Goal: Task Accomplishment & Management: Complete application form

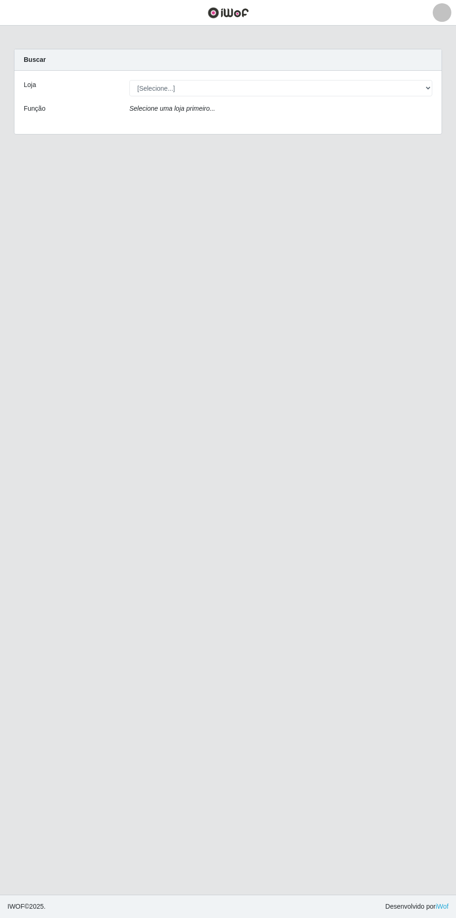
click at [442, 79] on div "Carregando... Buscar Loja [Selecione...] Bemais Supermercados - Cidade Universi…" at bounding box center [228, 97] width 442 height 97
click at [445, 86] on div "Carregando... Buscar Loja [Selecione...] Bemais Supermercados - Cidade Universi…" at bounding box center [228, 97] width 442 height 97
click at [422, 82] on select "[Selecione...] Bemais Supermercados - [GEOGRAPHIC_DATA]" at bounding box center [280, 88] width 303 height 16
select select "250"
click at [129, 80] on select "[Selecione...] Bemais Supermercados - [GEOGRAPHIC_DATA]" at bounding box center [280, 88] width 303 height 16
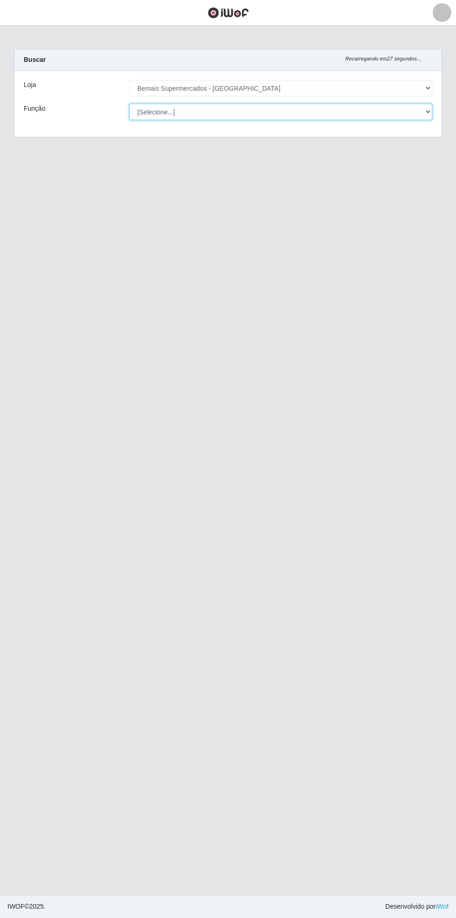
click at [212, 108] on select "[Selecione...] ASG ASG + ASG ++ Auxiliar de Estacionamento Auxiliar de Estacion…" at bounding box center [280, 112] width 303 height 16
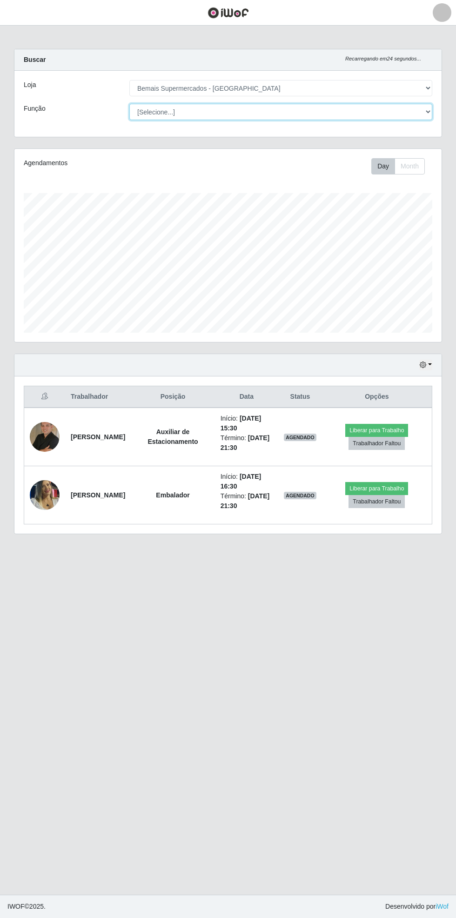
scroll to position [193, 427]
select select "72"
click at [129, 104] on select "[Selecione...] ASG ASG + ASG ++ Auxiliar de Estacionamento Auxiliar de Estacion…" at bounding box center [280, 112] width 303 height 16
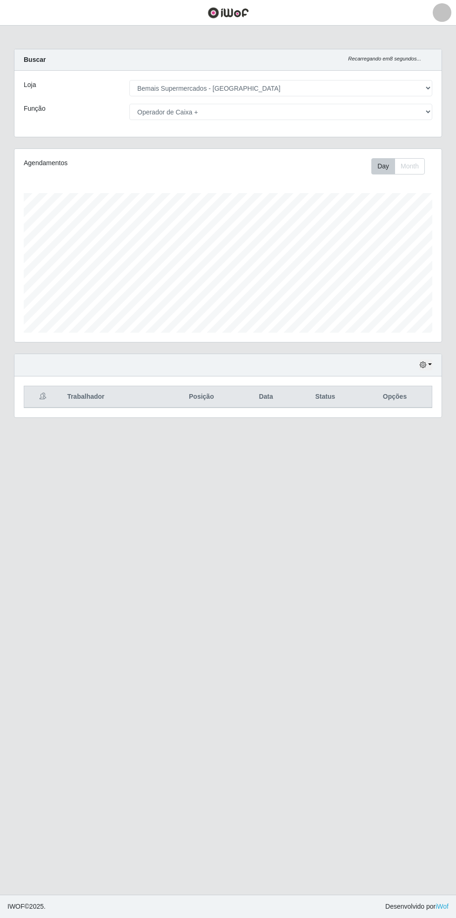
click at [37, 13] on header "Perfil Alterar Senha Sair" at bounding box center [228, 13] width 456 height 26
click at [18, 17] on button "button" at bounding box center [11, 12] width 23 height 15
click at [405, 14] on header "Perfil Alterar Senha Sair" at bounding box center [228, 13] width 456 height 26
click at [171, 88] on select "[Selecione...] Bemais Supermercados - [GEOGRAPHIC_DATA]" at bounding box center [280, 88] width 303 height 16
click at [129, 80] on select "[Selecione...] Bemais Supermercados - [GEOGRAPHIC_DATA]" at bounding box center [280, 88] width 303 height 16
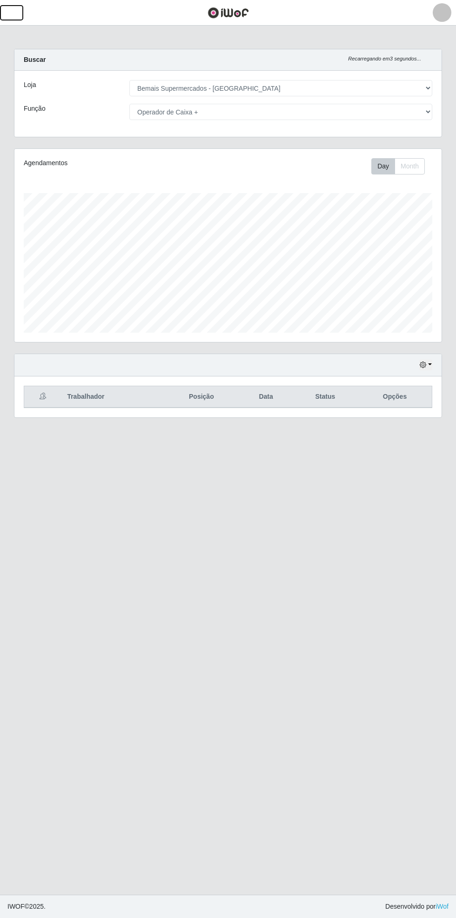
click at [18, 13] on button "button" at bounding box center [11, 12] width 23 height 15
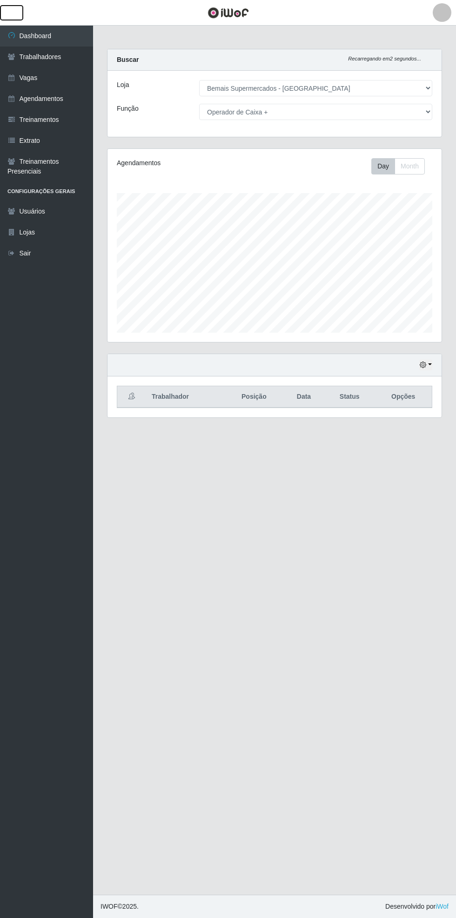
scroll to position [465300, 465158]
click at [48, 73] on link "Vagas" at bounding box center [46, 77] width 93 height 21
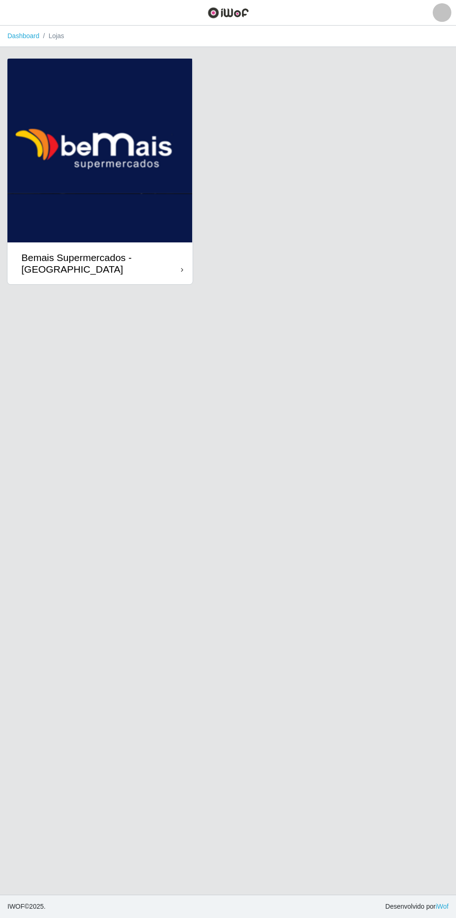
click at [171, 266] on div "Bemais Supermercados - [GEOGRAPHIC_DATA]" at bounding box center [101, 263] width 160 height 23
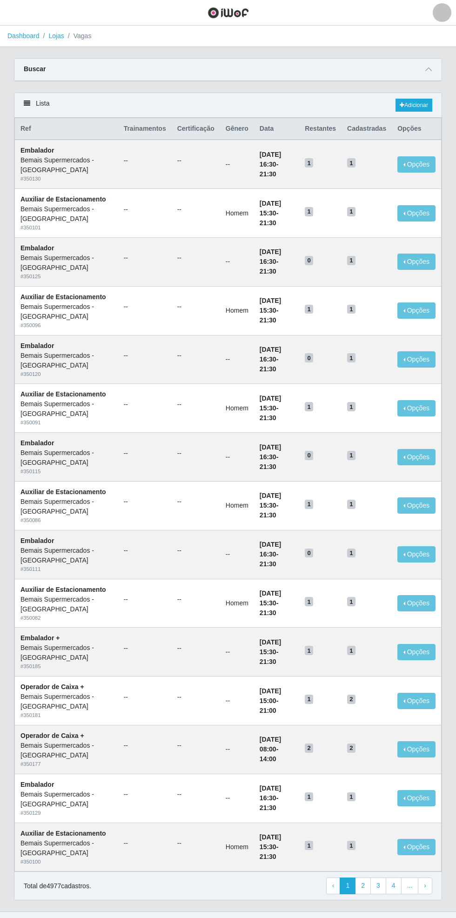
click at [433, 69] on span at bounding box center [428, 69] width 11 height 11
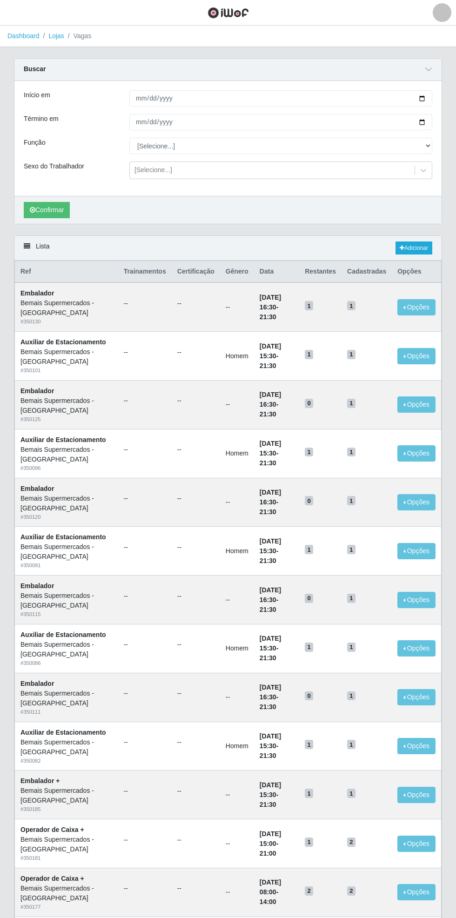
click at [443, 92] on div "Carregando... Buscar Início em Término em Função [Selecione...] ASG ASG + ASG +…" at bounding box center [228, 146] width 442 height 177
click at [442, 92] on div "Buscar Início em Término em Função [Selecione...] ASG ASG + ASG ++ Auxiliar de …" at bounding box center [228, 141] width 428 height 166
click at [428, 100] on input "Início em" at bounding box center [280, 98] width 303 height 16
type input "[DATE]"
click at [432, 119] on input "Término em" at bounding box center [280, 122] width 303 height 16
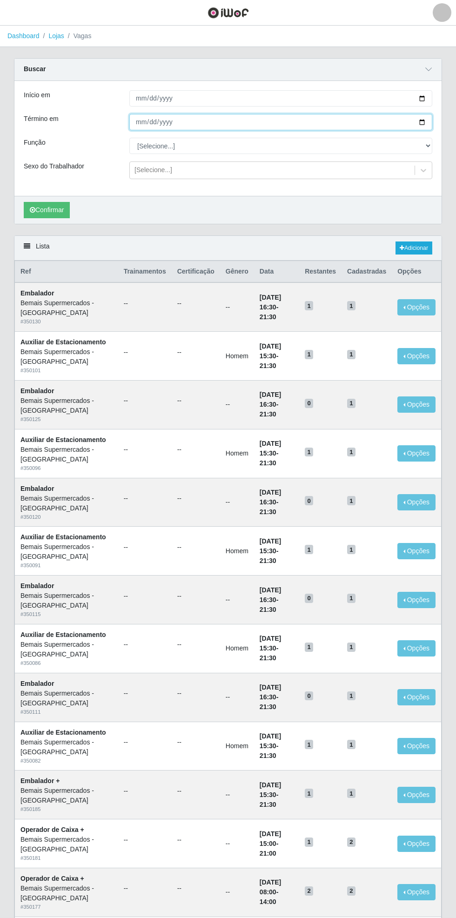
type input "[DATE]"
click at [443, 140] on div "Carregando... Buscar Início em [DATE] Término em [DATE] Função [Selecione...] A…" at bounding box center [228, 146] width 442 height 177
click at [427, 145] on select "[Selecione...] ASG ASG + ASG ++ Auxiliar de Estacionamento Auxiliar de Estacion…" at bounding box center [280, 146] width 303 height 16
select select "72"
click at [129, 138] on select "[Selecione...] ASG ASG + ASG ++ Auxiliar de Estacionamento Auxiliar de Estacion…" at bounding box center [280, 146] width 303 height 16
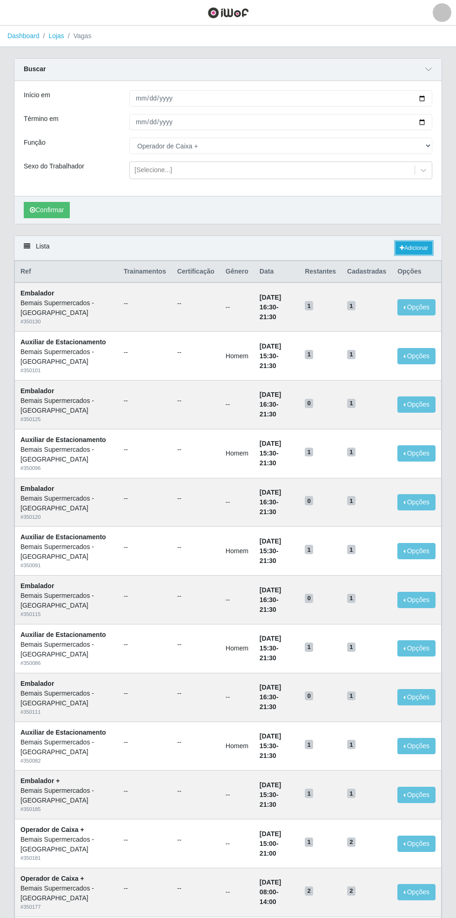
click at [426, 245] on link "Adicionar" at bounding box center [414, 248] width 37 height 13
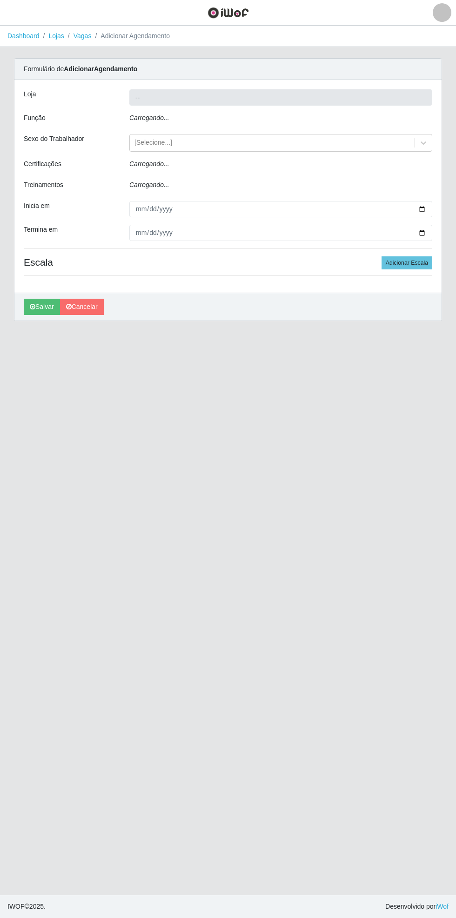
type input "Bemais Supermercados - [GEOGRAPHIC_DATA]"
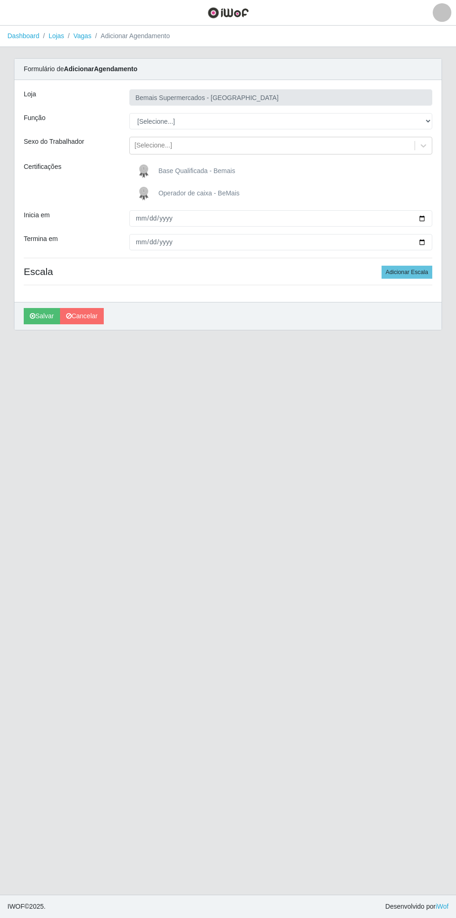
click at [371, 267] on h4 "Escala Adicionar Escala" at bounding box center [228, 272] width 409 height 12
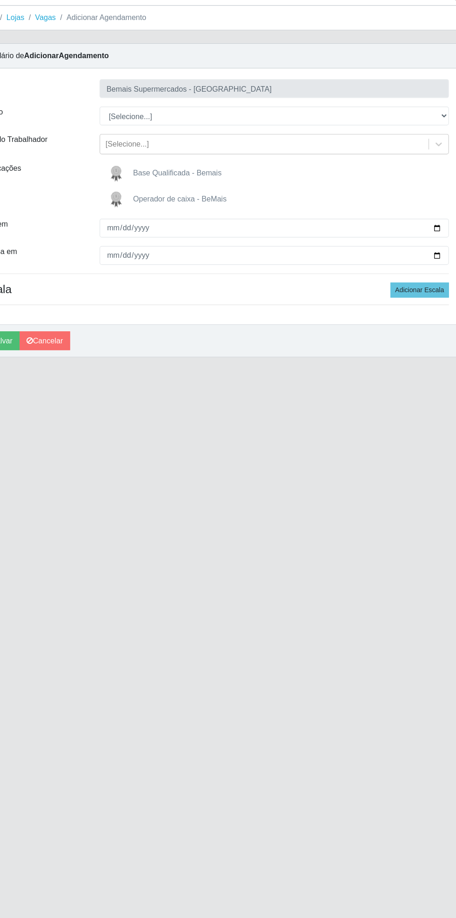
click at [301, 574] on main "Dashboard Lojas Vagas Adicionar Agendamento Carregando... Formulário de Adicion…" at bounding box center [228, 461] width 456 height 870
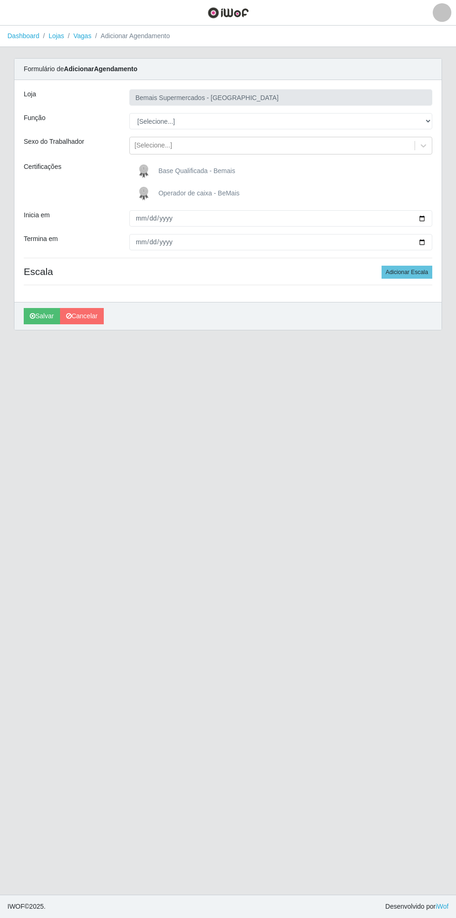
scroll to position [0, 0]
click at [425, 115] on select "[Selecione...] ASG ASG + ASG ++ Auxiliar de Estacionamento Auxiliar de Estacion…" at bounding box center [280, 121] width 303 height 16
select select "72"
click at [129, 113] on select "[Selecione...] ASG ASG + ASG ++ Auxiliar de Estacionamento Auxiliar de Estacion…" at bounding box center [280, 121] width 303 height 16
click at [157, 192] on label "Operador de caixa - BeMais" at bounding box center [187, 193] width 105 height 19
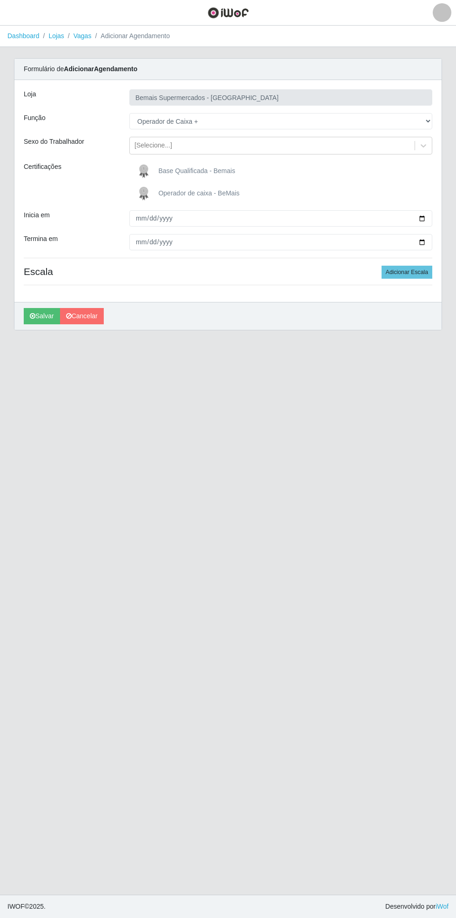
click at [0, 0] on input "Operador de caixa - BeMais" at bounding box center [0, 0] width 0 height 0
click at [430, 217] on input "Inicia em" at bounding box center [280, 218] width 303 height 16
type input "[DATE]"
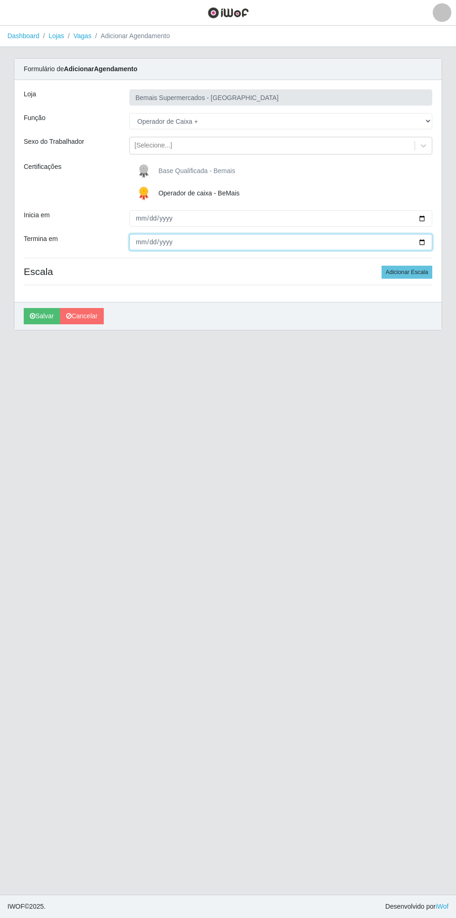
click at [429, 242] on input "Termina em" at bounding box center [280, 242] width 303 height 16
type input "[DATE]"
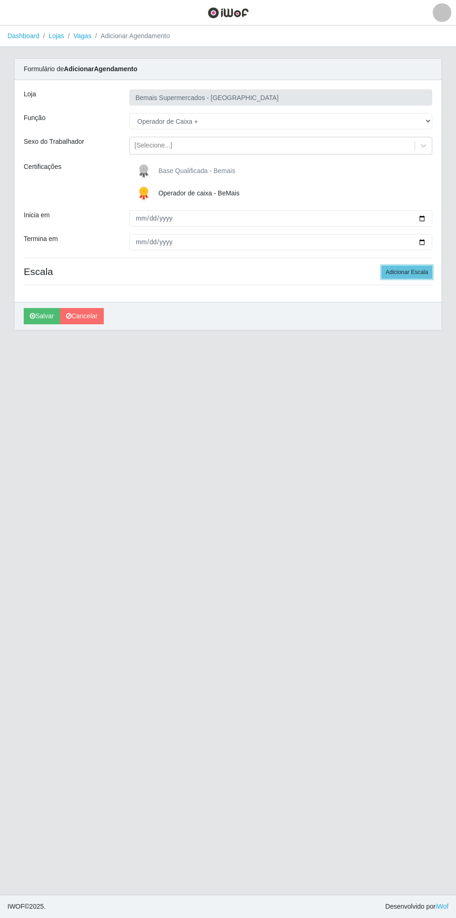
click at [422, 267] on button "Adicionar Escala" at bounding box center [407, 272] width 51 height 13
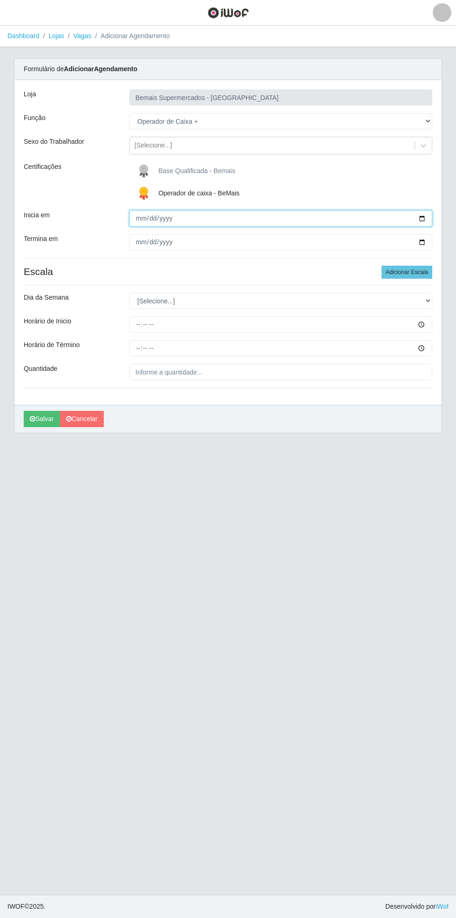
click at [431, 216] on input "[DATE]" at bounding box center [280, 218] width 303 height 16
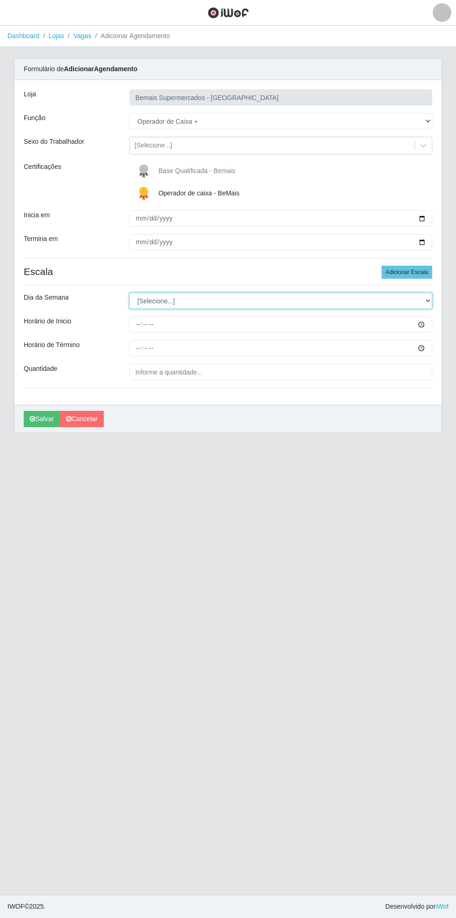
click at [428, 299] on select "[Selecione...] Segunda Terça Quarta Quinta Sexta Sábado Domingo" at bounding box center [280, 301] width 303 height 16
select select "3"
click at [129, 293] on select "[Selecione...] Segunda Terça Quarta Quinta Sexta Sábado Domingo" at bounding box center [280, 301] width 303 height 16
click at [445, 321] on div "Carregando... Formulário de Adicionar Agendamento Loja Bemais Supermercados - C…" at bounding box center [228, 251] width 442 height 386
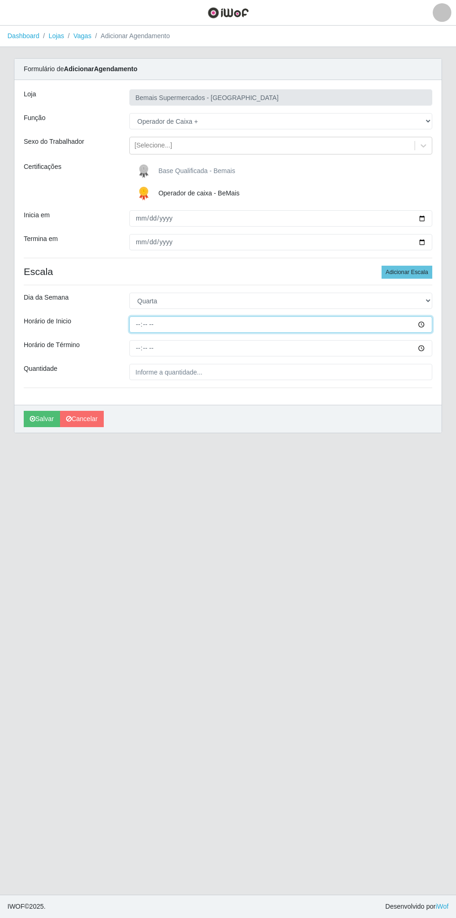
click at [429, 320] on input "Horário de Inicio" at bounding box center [280, 325] width 303 height 16
type input "07:00"
click at [429, 347] on input "Horário de Término" at bounding box center [280, 348] width 303 height 16
type input "12:00"
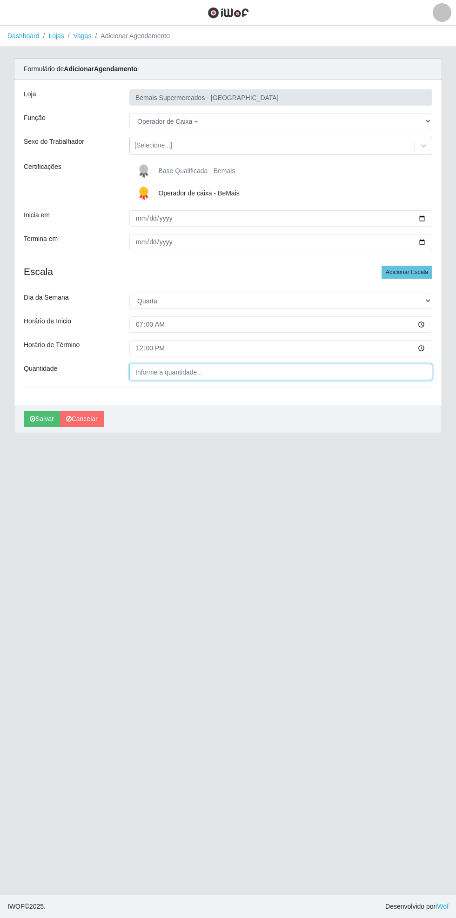
click at [197, 374] on input "Quantidade" at bounding box center [280, 372] width 303 height 16
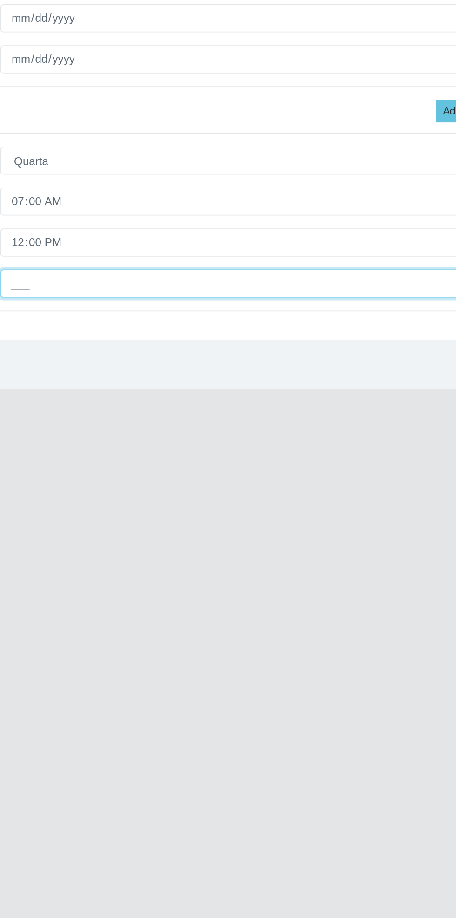
type input "1__"
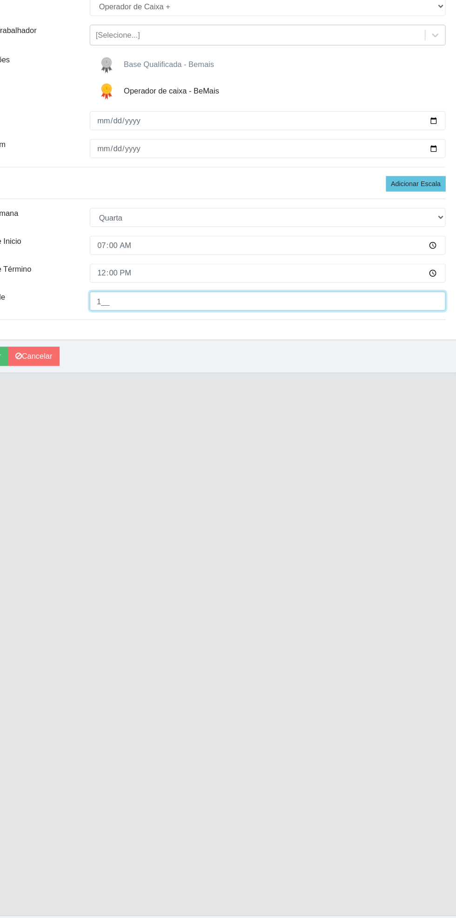
scroll to position [0, 0]
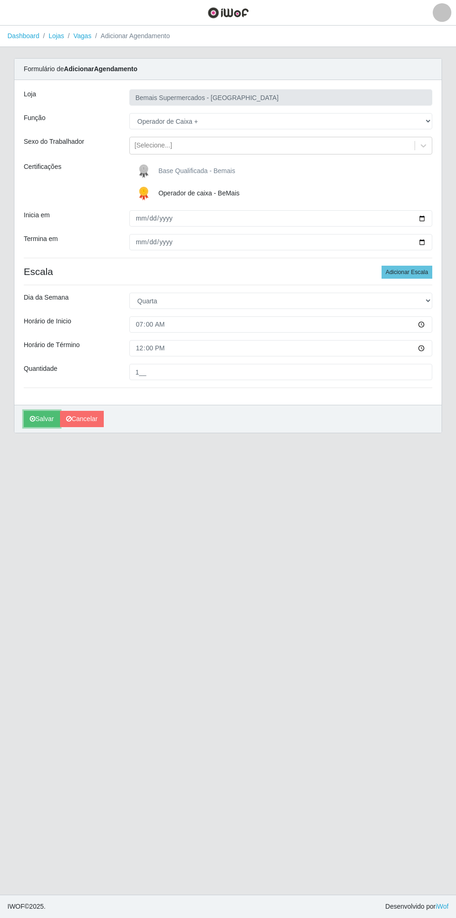
click at [32, 418] on icon "submit" at bounding box center [33, 419] width 6 height 7
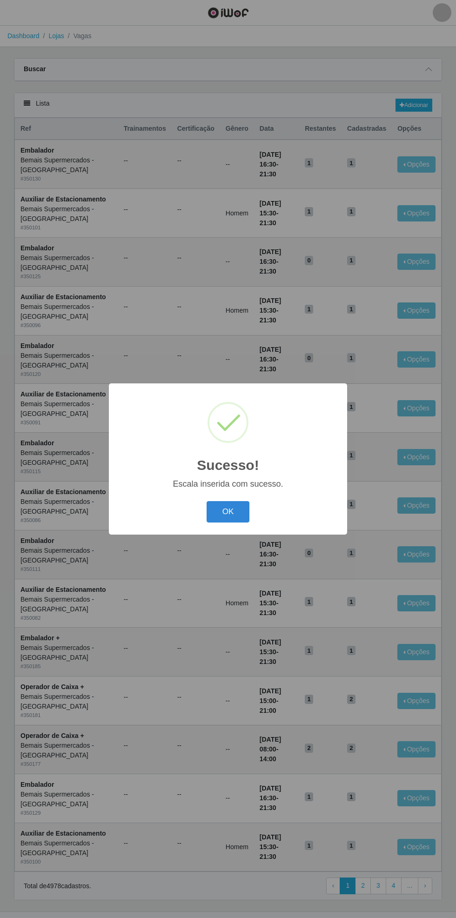
click at [228, 512] on button "OK" at bounding box center [228, 512] width 43 height 22
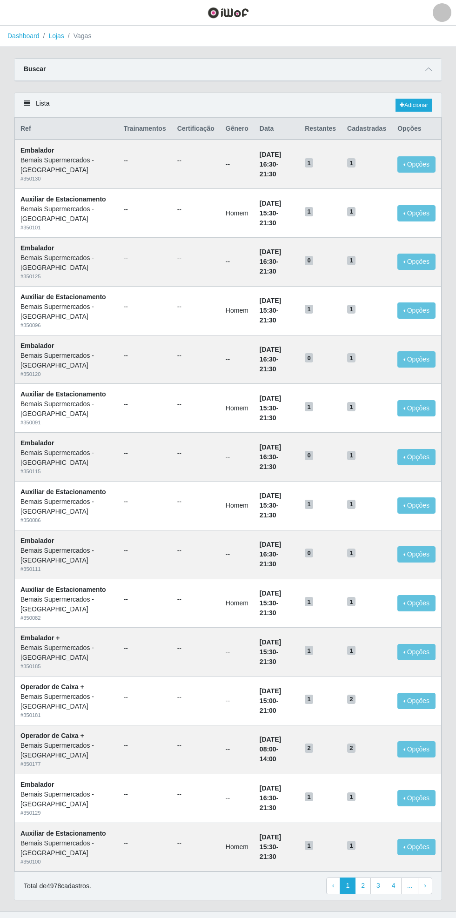
click at [432, 68] on icon at bounding box center [428, 69] width 7 height 7
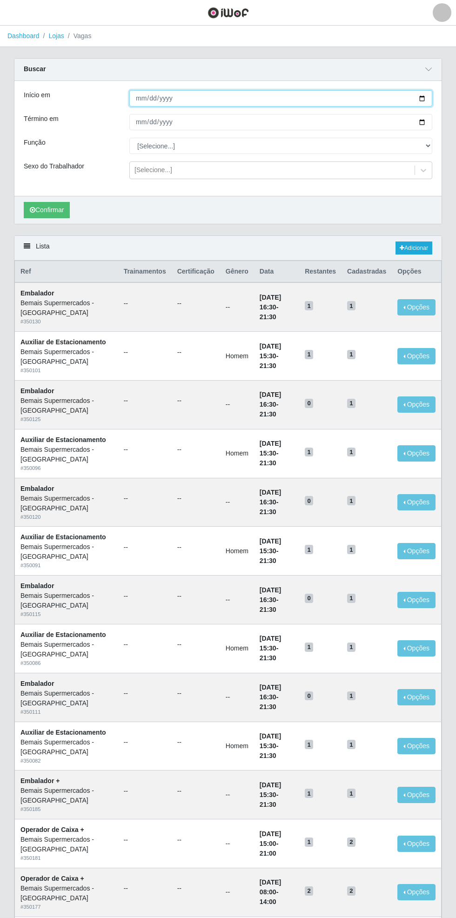
click at [432, 91] on input "Início em" at bounding box center [280, 98] width 303 height 16
type input "2025-10-09"
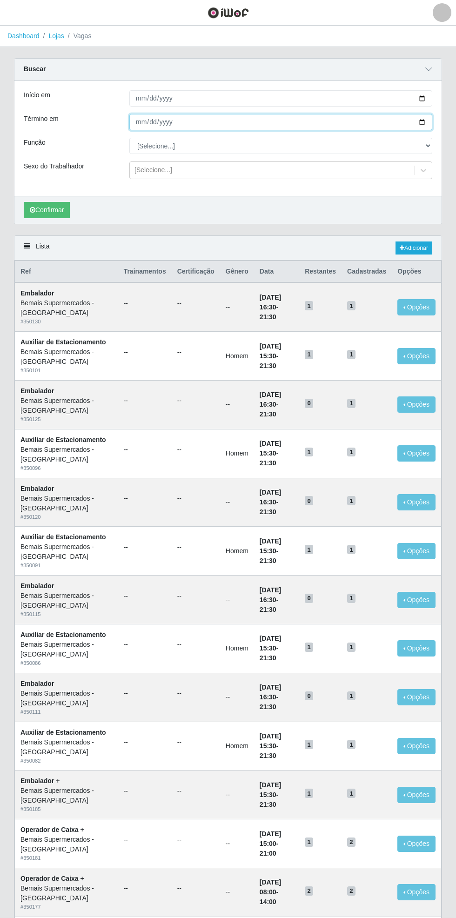
click at [430, 122] on input "Término em" at bounding box center [280, 122] width 303 height 16
type input "2025-10-09"
click at [442, 140] on div "Buscar Início em 2025-10-09 Término em 2025-10-09 Função [Selecione...] ASG ASG…" at bounding box center [228, 141] width 428 height 166
click at [430, 145] on select "[Selecione...] ASG ASG + ASG ++ Auxiliar de Estacionamento Auxiliar de Estacion…" at bounding box center [280, 146] width 303 height 16
select select "4"
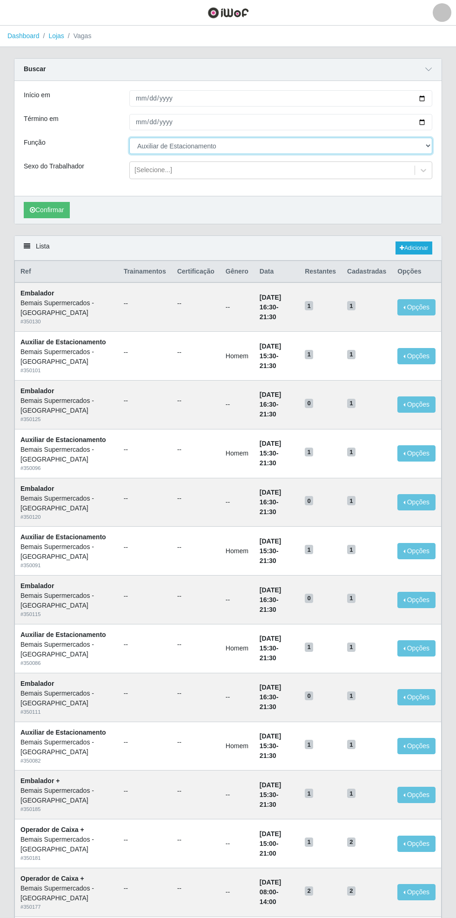
click at [129, 138] on select "[Selecione...] ASG ASG + ASG ++ Auxiliar de Estacionamento Auxiliar de Estacion…" at bounding box center [280, 146] width 303 height 16
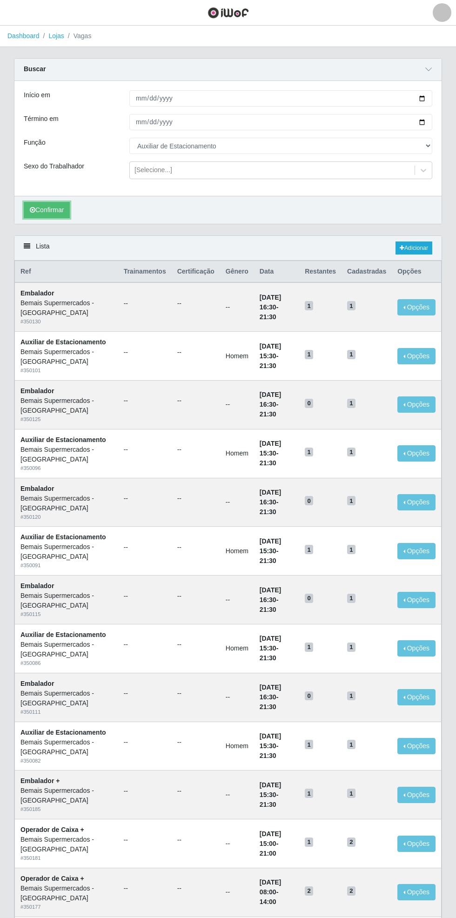
click at [51, 209] on button "Confirmar" at bounding box center [47, 210] width 46 height 16
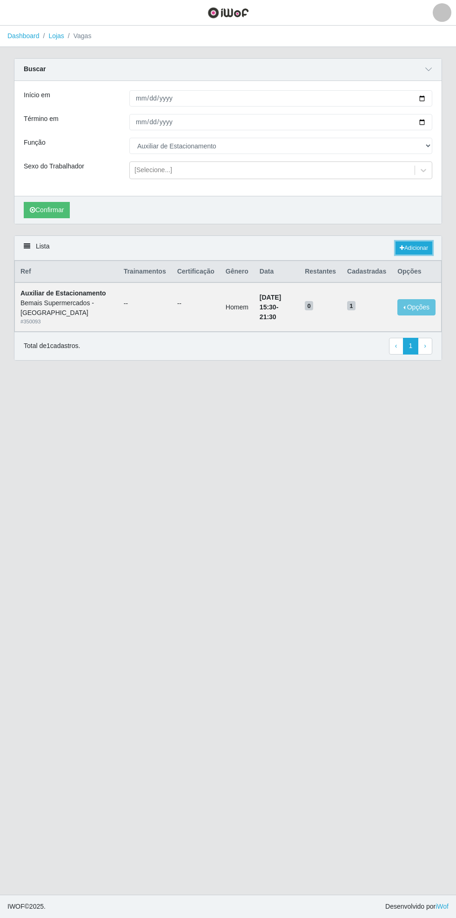
click at [425, 248] on link "Adicionar" at bounding box center [414, 248] width 37 height 13
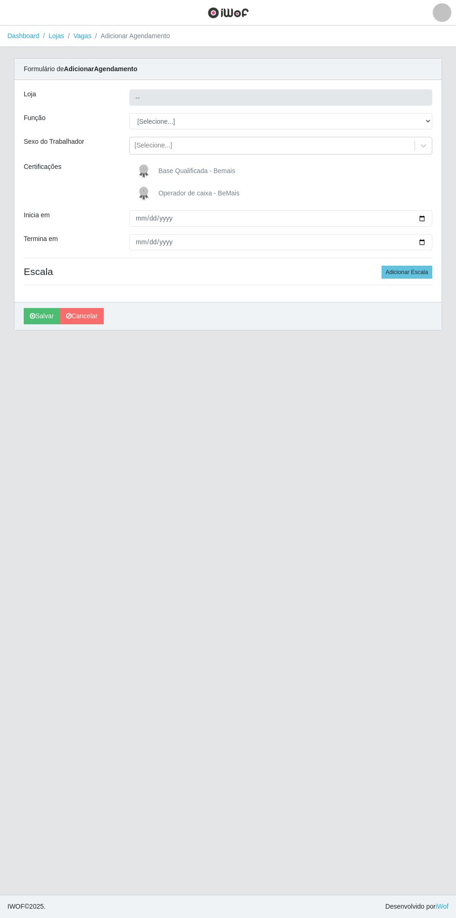
type input "Bemais Supermercados - [GEOGRAPHIC_DATA]"
click at [428, 121] on select "[Selecione...] ASG ASG + ASG ++ Auxiliar de Estacionamento Auxiliar de Estacion…" at bounding box center [280, 121] width 303 height 16
select select "4"
click at [129, 113] on select "[Selecione...] ASG ASG + ASG ++ Auxiliar de Estacionamento Auxiliar de Estacion…" at bounding box center [280, 121] width 303 height 16
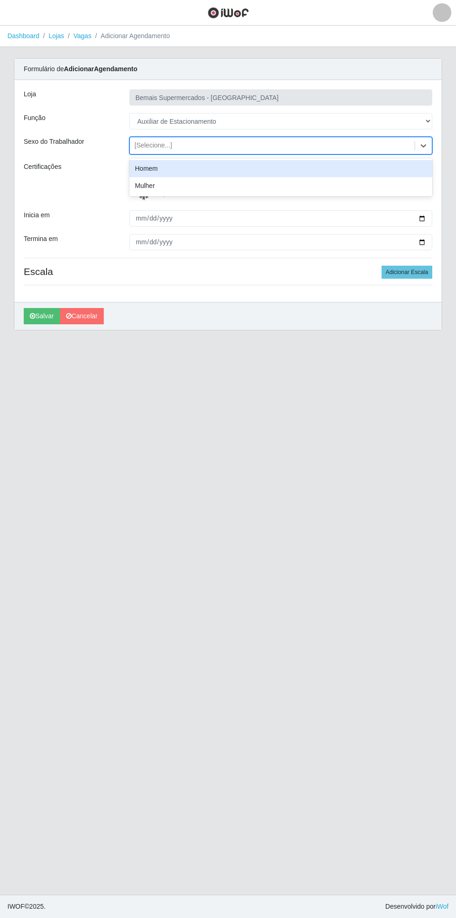
scroll to position [3, 0]
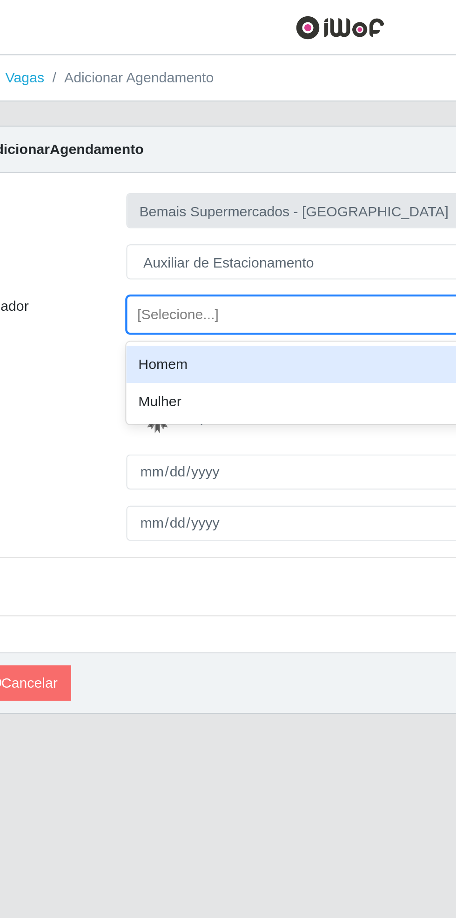
click at [185, 162] on div "Homem" at bounding box center [280, 168] width 303 height 17
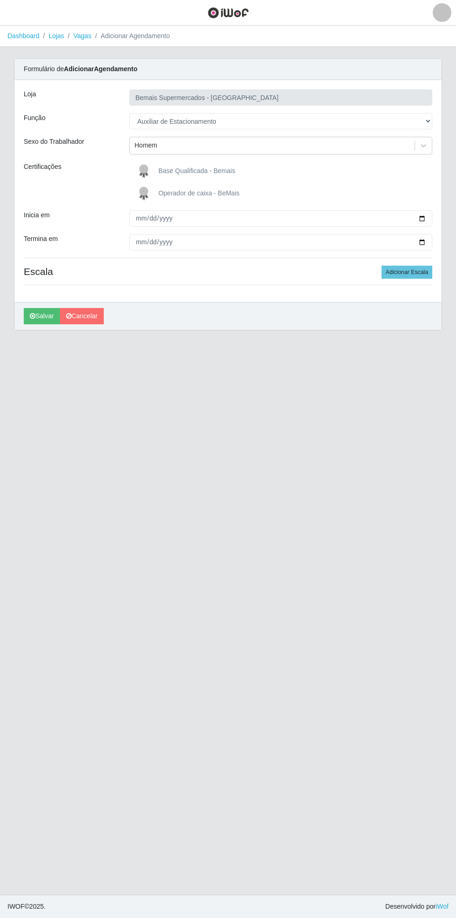
scroll to position [5, 0]
click at [431, 211] on input "Inicia em" at bounding box center [280, 218] width 303 height 16
type input "[DATE]"
click at [428, 236] on input "Termina em" at bounding box center [280, 242] width 303 height 16
type input "2025-10-14"
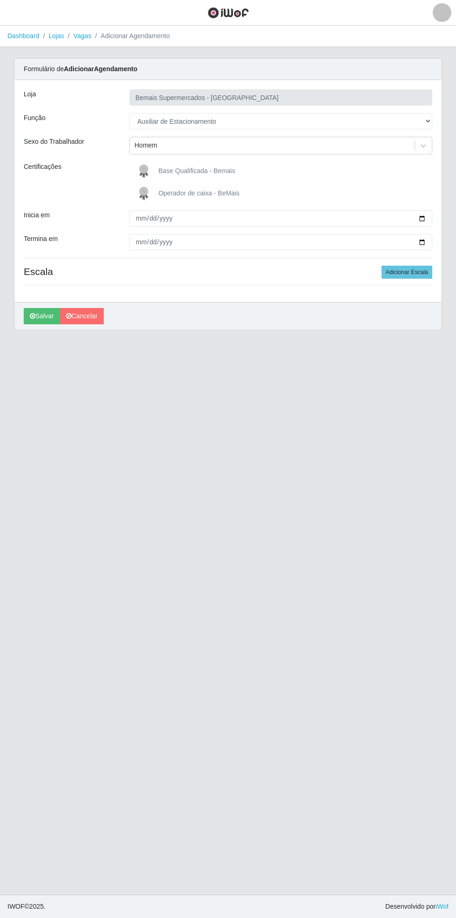
click at [446, 210] on div "Carregando... Formulário de Adicionar Agendamento Loja Bemais Supermercados - C…" at bounding box center [228, 199] width 442 height 283
click at [431, 210] on input "[DATE]" at bounding box center [280, 218] width 303 height 16
type input "2025-10-09"
click at [429, 237] on input "2025-10-14" at bounding box center [280, 242] width 303 height 16
type input "2025-10-09"
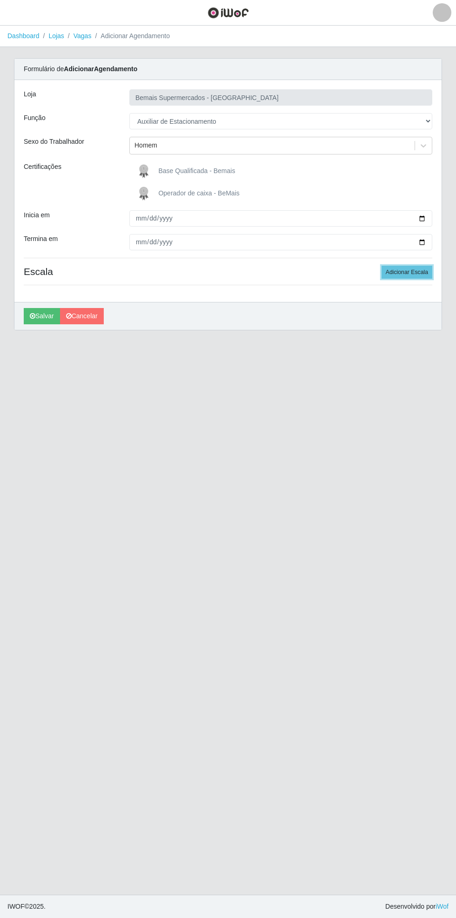
click at [419, 266] on button "Adicionar Escala" at bounding box center [407, 272] width 51 height 13
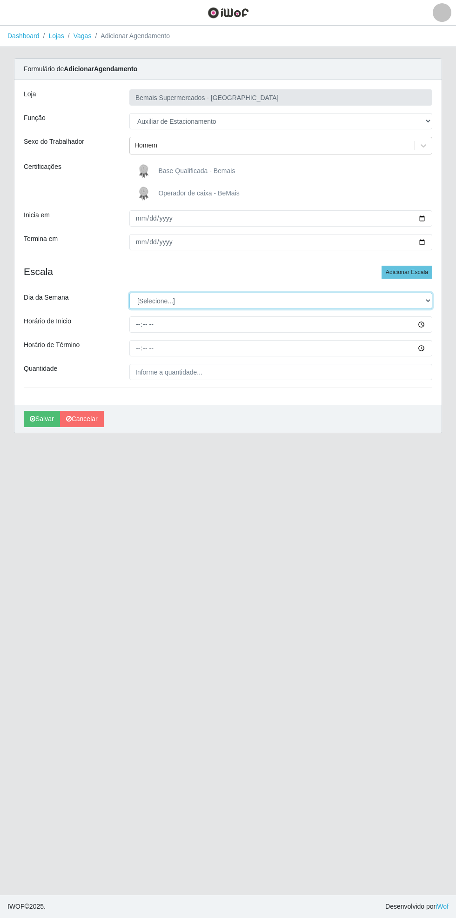
click at [430, 294] on select "[Selecione...] Segunda Terça Quarta Quinta Sexta Sábado Domingo" at bounding box center [280, 301] width 303 height 16
select select "3"
click at [129, 293] on select "[Selecione...] Segunda Terça Quarta Quinta Sexta Sábado Domingo" at bounding box center [280, 301] width 303 height 16
click at [441, 318] on div "Loja Bemais Supermercados - Cidade Universitária Função [Selecione...] ASG ASG …" at bounding box center [227, 242] width 427 height 325
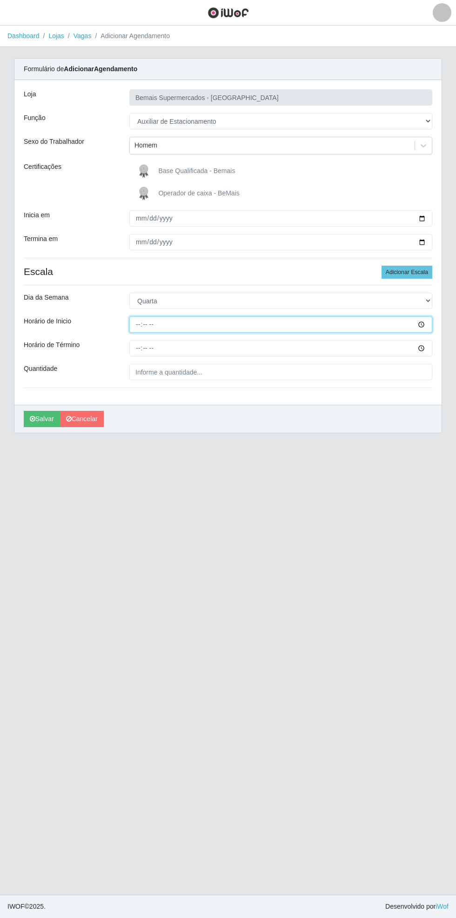
click at [428, 319] on input "Horário de Inicio" at bounding box center [280, 325] width 303 height 16
type input "08:00"
click at [429, 343] on input "Horário de Término" at bounding box center [280, 348] width 303 height 16
type input "14:00"
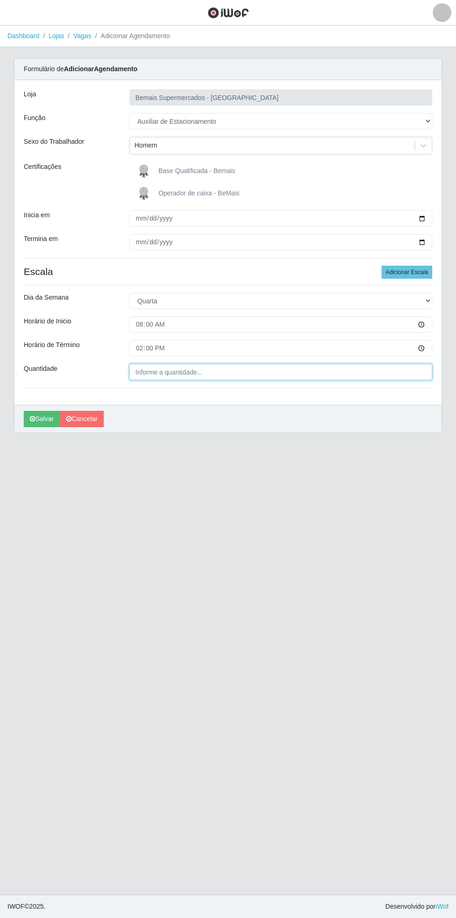
click at [199, 366] on input "Quantidade" at bounding box center [280, 372] width 303 height 16
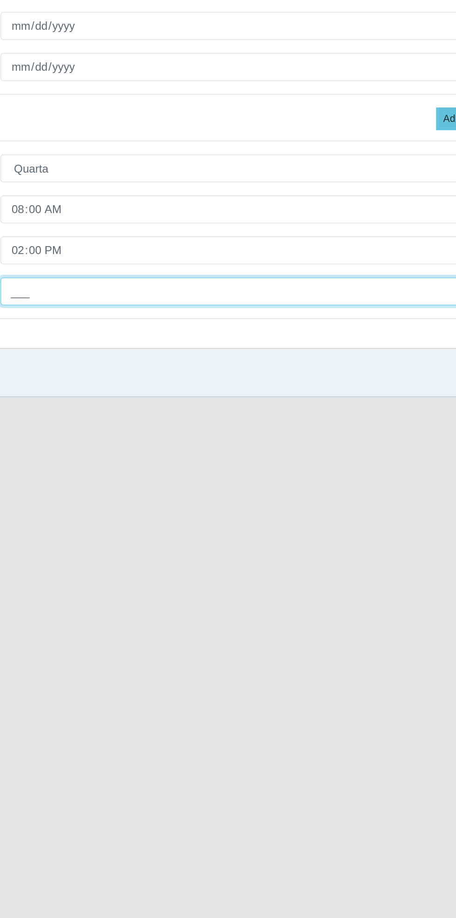
type input "1__"
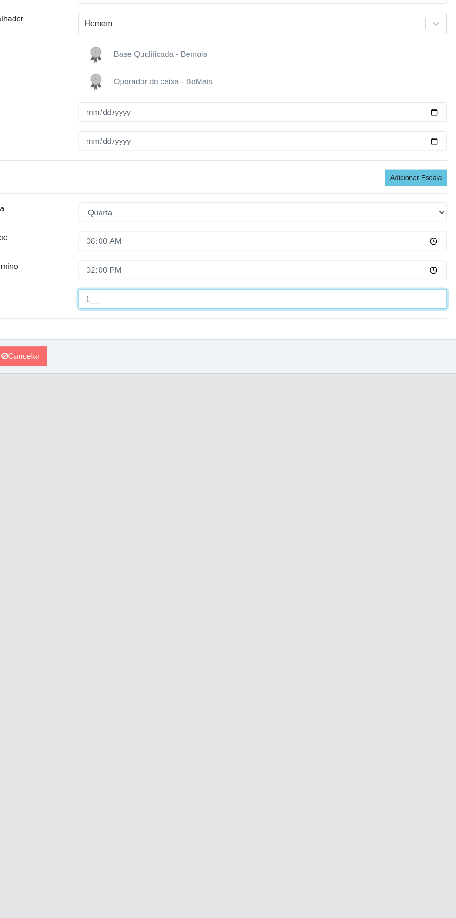
scroll to position [0, 0]
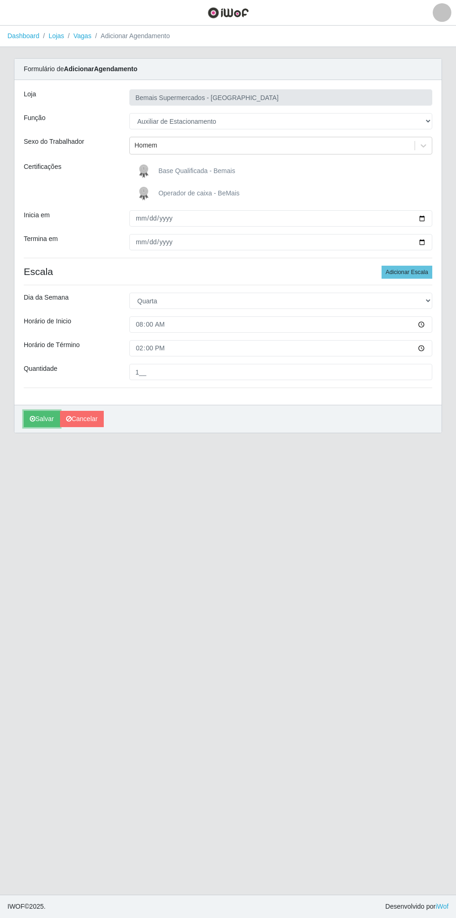
click at [45, 423] on button "Salvar" at bounding box center [42, 419] width 36 height 16
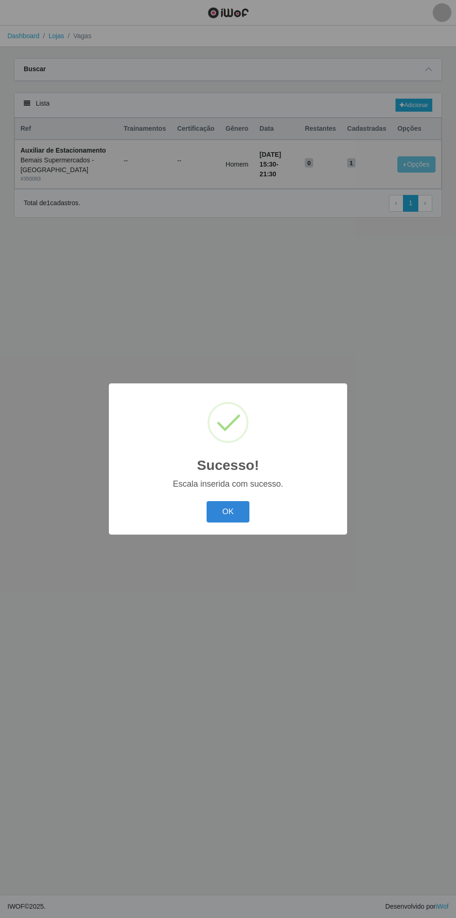
click at [228, 512] on button "OK" at bounding box center [228, 512] width 43 height 22
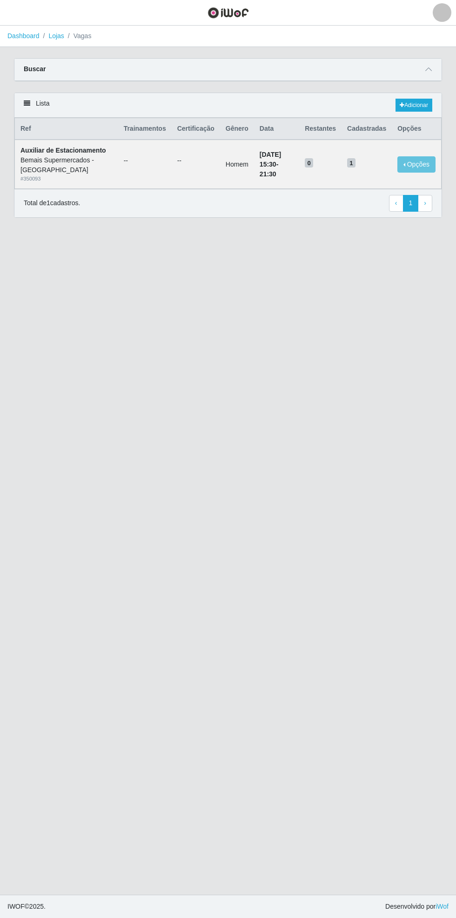
click at [429, 69] on icon at bounding box center [428, 69] width 7 height 7
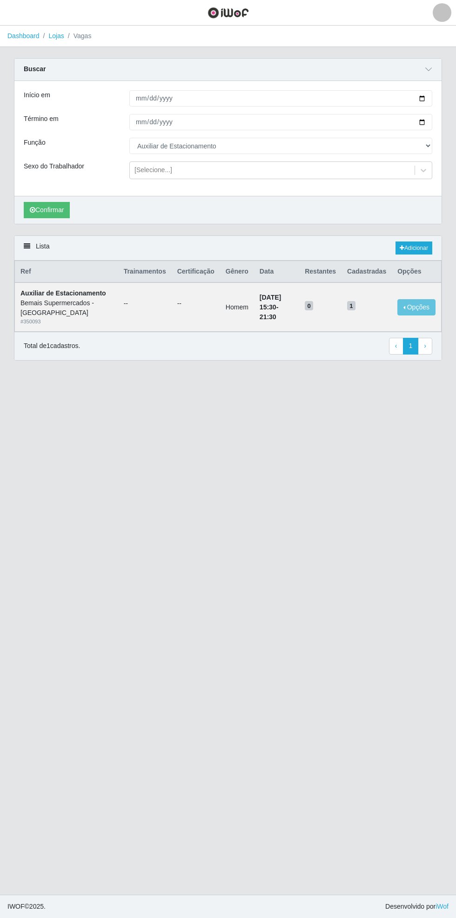
click at [444, 94] on div "Carregando... Buscar Início em 2025-10-09 Término em 2025-10-09 Função [Selecio…" at bounding box center [228, 146] width 442 height 177
click at [441, 92] on div "Início em 2025-10-09 Término em 2025-10-09 Função [Selecione...] ASG ASG + ASG …" at bounding box center [227, 138] width 427 height 115
click at [428, 98] on input "2025-10-09" at bounding box center [280, 98] width 303 height 16
click at [430, 146] on select "[Selecione...] ASG ASG + ASG ++ Auxiliar de Estacionamento Auxiliar de Estacion…" at bounding box center [280, 146] width 303 height 16
click at [129, 138] on select "[Selecione...] ASG ASG + ASG ++ Auxiliar de Estacionamento Auxiliar de Estacion…" at bounding box center [280, 146] width 303 height 16
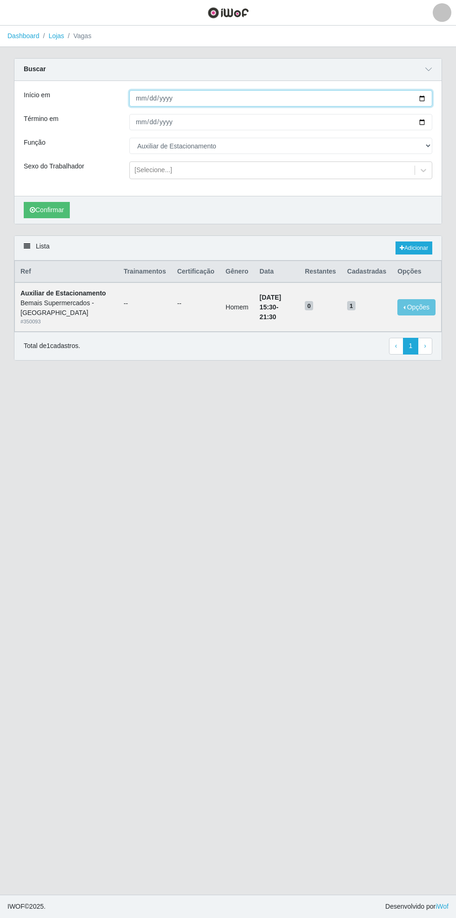
click at [428, 98] on input "2025-10-09" at bounding box center [280, 98] width 303 height 16
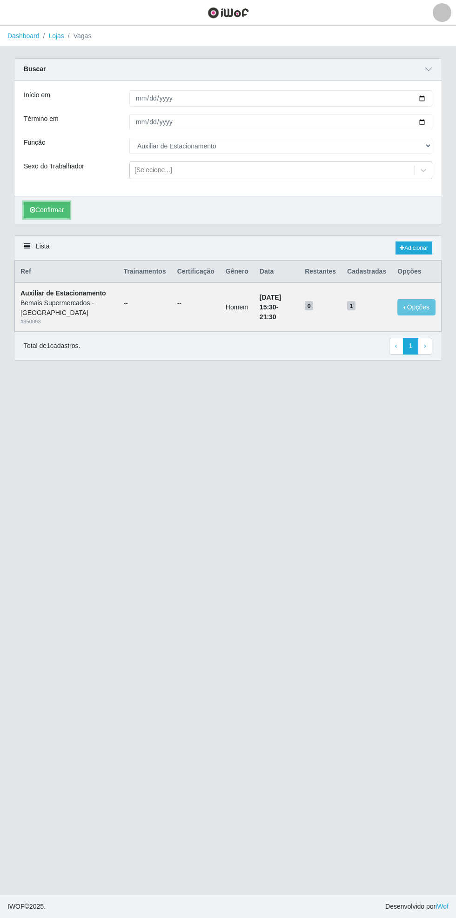
click at [45, 209] on button "Confirmar" at bounding box center [47, 210] width 46 height 16
click at [52, 209] on button "Confirmar" at bounding box center [47, 210] width 46 height 16
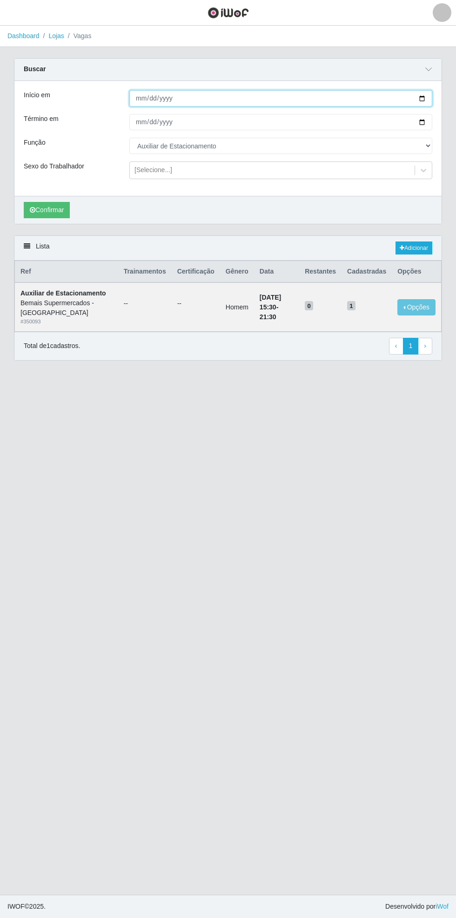
click at [427, 100] on input "2025-10-09" at bounding box center [280, 98] width 303 height 16
type input "[DATE]"
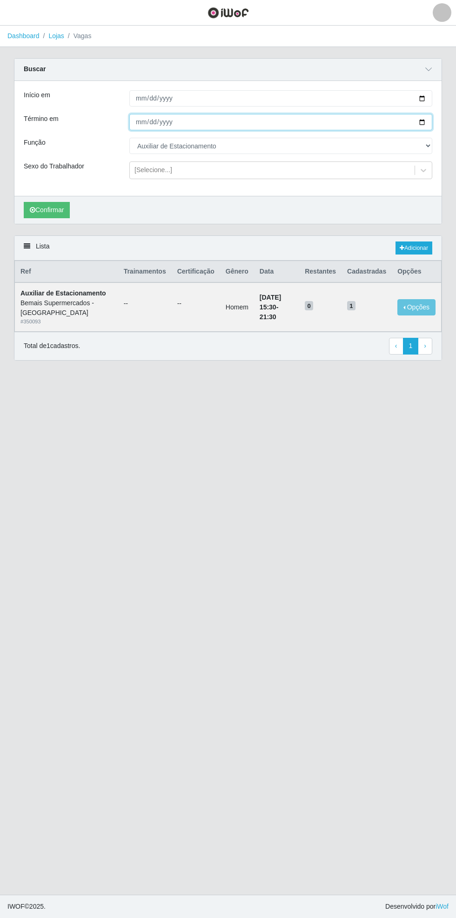
click at [432, 121] on input "2025-10-09" at bounding box center [280, 122] width 303 height 16
type input "2025-10-31"
click at [46, 209] on button "Confirmar" at bounding box center [47, 210] width 46 height 16
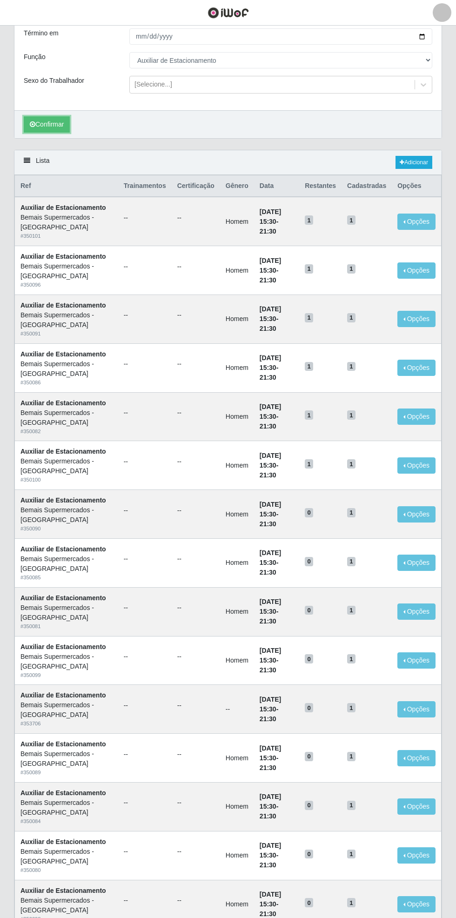
scroll to position [156, 0]
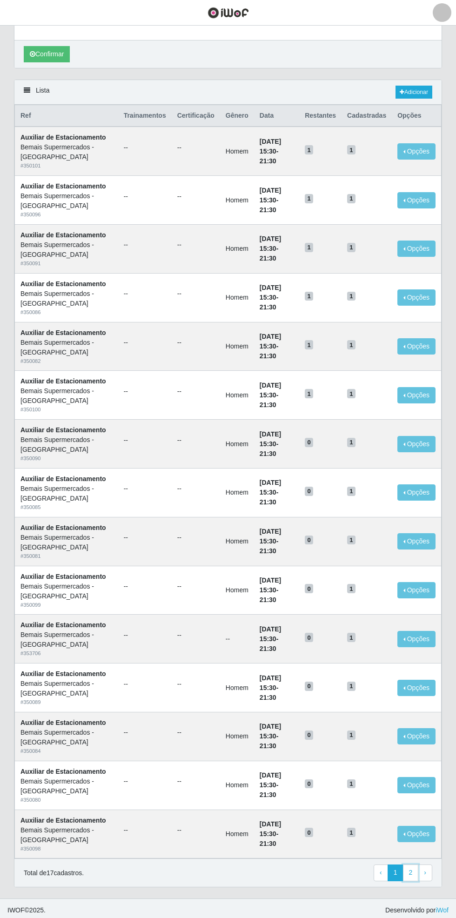
click at [411, 870] on link "2" at bounding box center [411, 873] width 16 height 17
type input "2025-10-09"
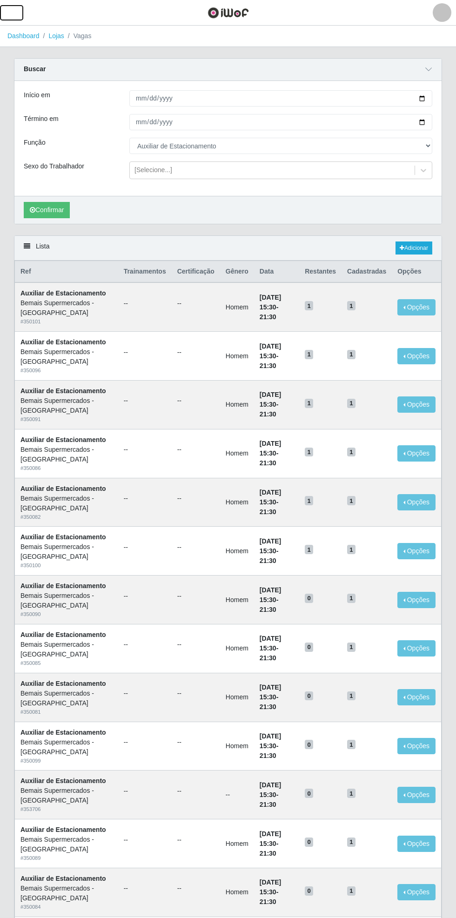
click at [20, 14] on button "button" at bounding box center [11, 12] width 23 height 15
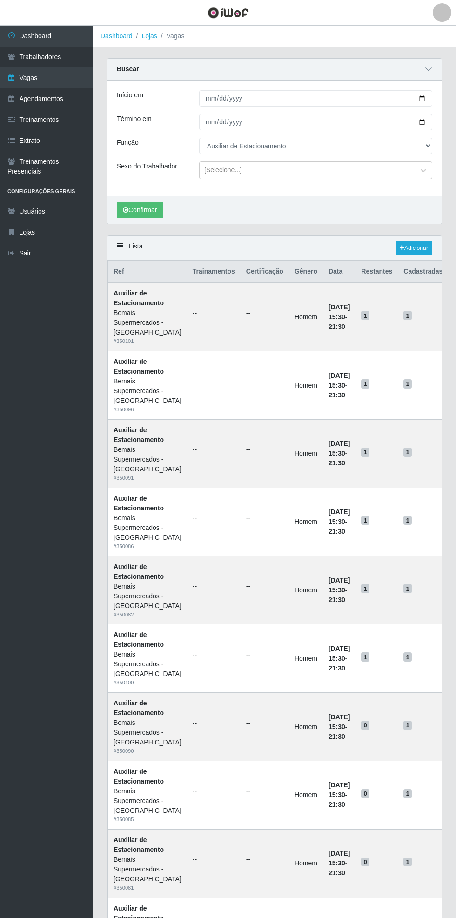
click at [64, 34] on link "Dashboard" at bounding box center [46, 36] width 93 height 21
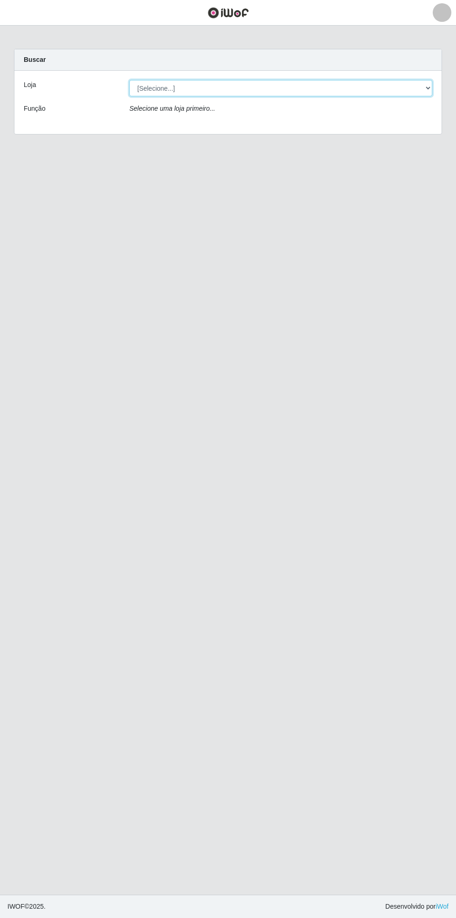
click at [430, 81] on select "[Selecione...] Bemais Supermercados - [GEOGRAPHIC_DATA]" at bounding box center [280, 88] width 303 height 16
select select "250"
click at [129, 80] on select "[Selecione...] Bemais Supermercados - [GEOGRAPHIC_DATA]" at bounding box center [280, 88] width 303 height 16
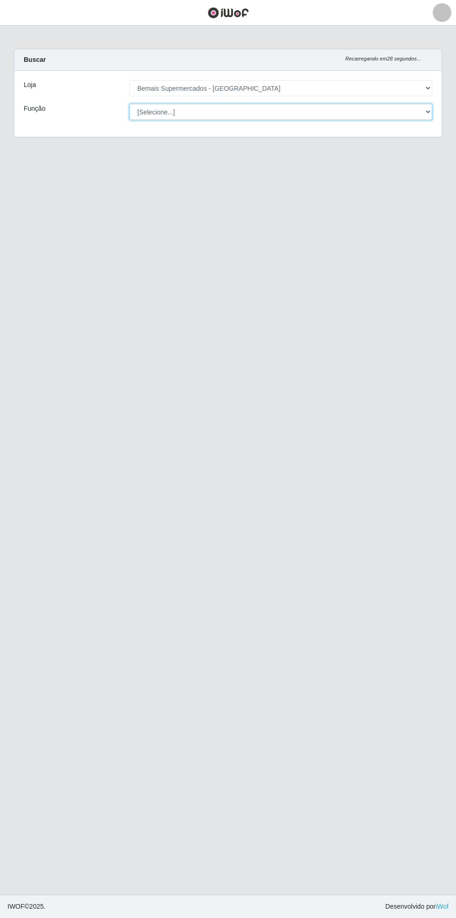
click at [432, 109] on select "[Selecione...] ASG ASG + ASG ++ Auxiliar de Estacionamento Auxiliar de Estacion…" at bounding box center [280, 112] width 303 height 16
click at [129, 104] on select "[Selecione...] ASG ASG + ASG ++ Auxiliar de Estacionamento Auxiliar de Estacion…" at bounding box center [280, 112] width 303 height 16
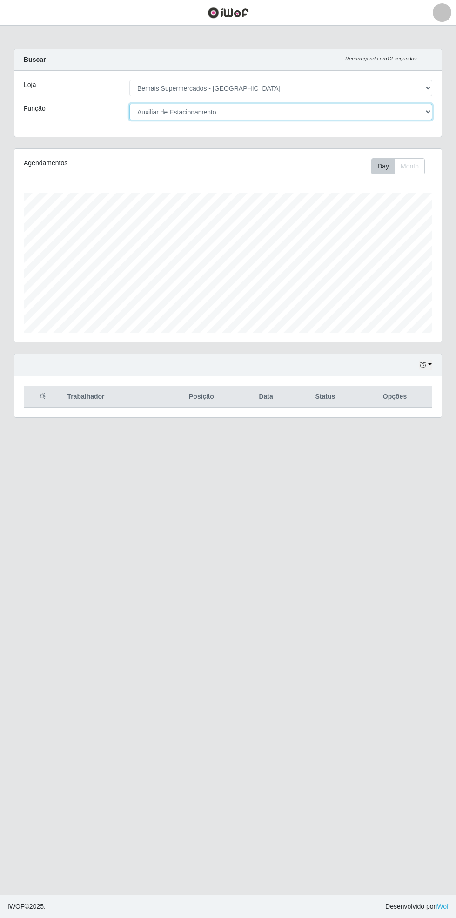
scroll to position [193, 427]
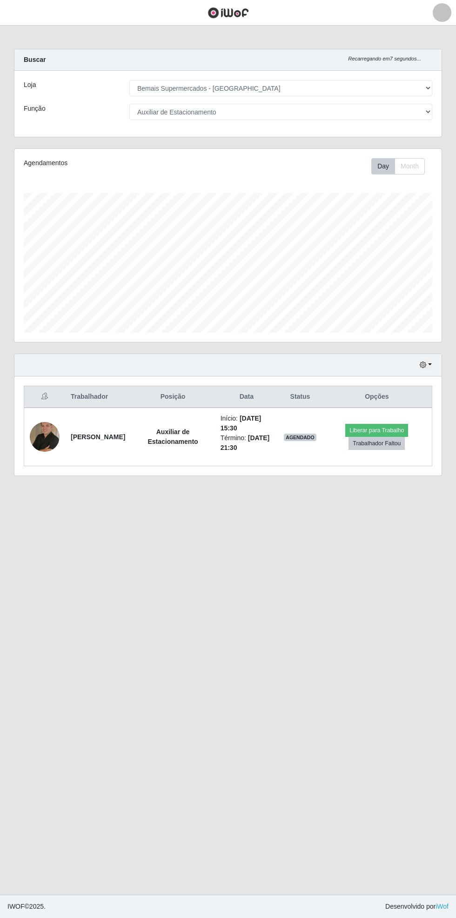
click at [446, 365] on div "Hoje 1 dia 3 dias 1 Semana Não encerrados Trabalhador Posição Data Status Opçõe…" at bounding box center [228, 421] width 442 height 134
click at [430, 364] on button "button" at bounding box center [425, 365] width 13 height 11
click at [417, 422] on button "3 dias" at bounding box center [395, 421] width 74 height 20
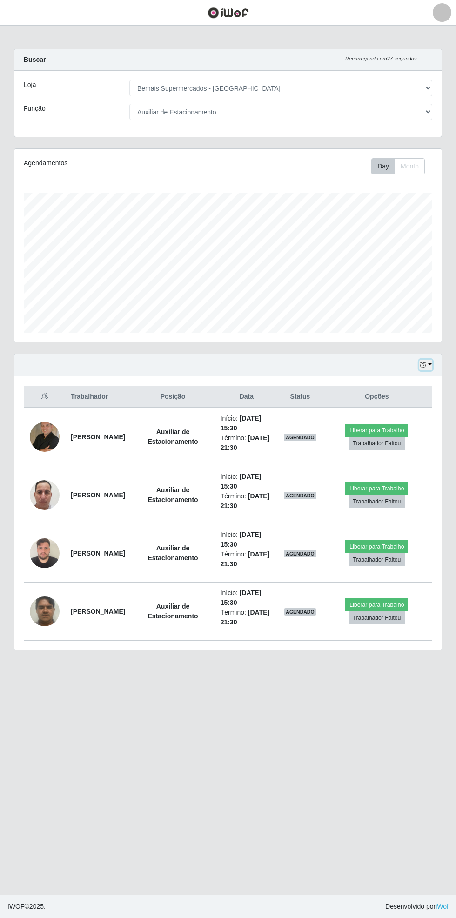
click at [430, 364] on button "button" at bounding box center [425, 365] width 13 height 11
click at [423, 437] on button "1 Semana" at bounding box center [395, 440] width 74 height 20
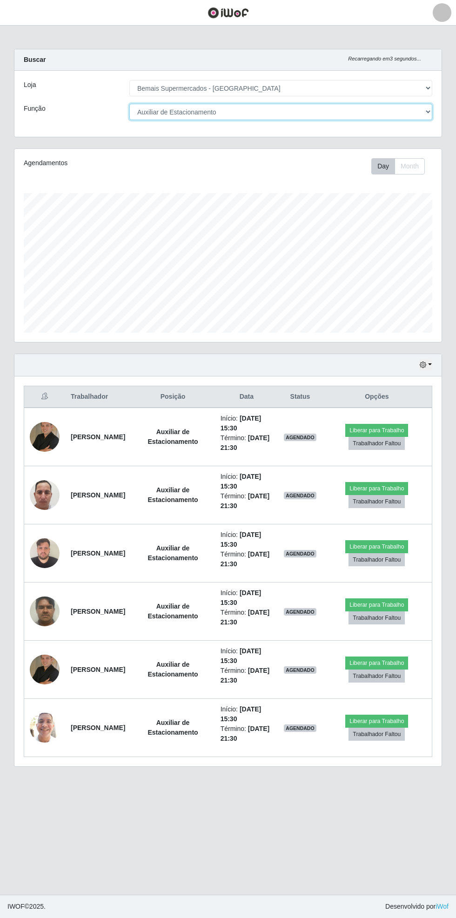
click at [429, 112] on select "[Selecione...] ASG ASG + ASG ++ Auxiliar de Estacionamento Auxiliar de Estacion…" at bounding box center [280, 112] width 303 height 16
select select "104"
click at [129, 104] on select "[Selecione...] ASG ASG + ASG ++ Auxiliar de Estacionamento Auxiliar de Estacion…" at bounding box center [280, 112] width 303 height 16
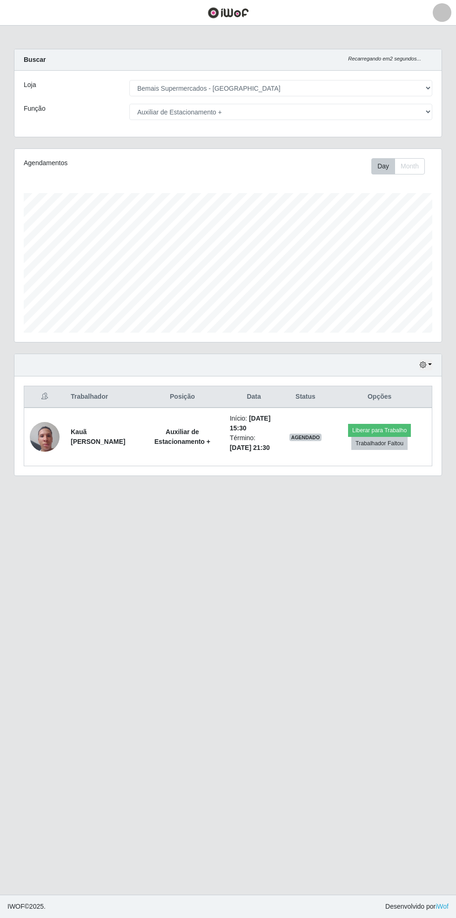
click at [37, 13] on header "Perfil Alterar Senha Sair" at bounding box center [228, 13] width 456 height 26
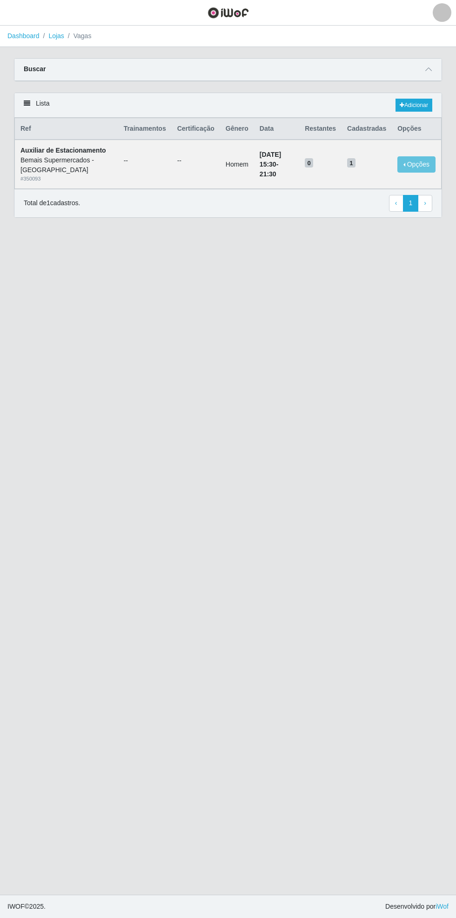
click at [433, 69] on span at bounding box center [428, 69] width 11 height 11
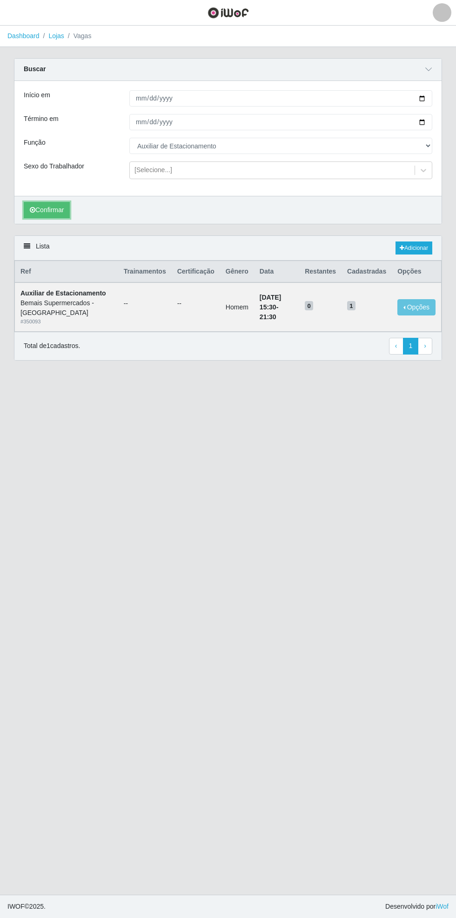
click at [46, 209] on button "Confirmar" at bounding box center [47, 210] width 46 height 16
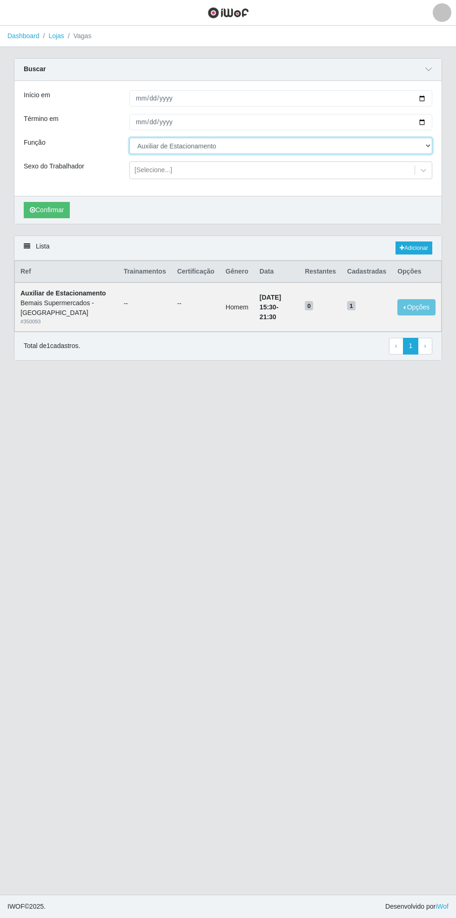
click at [425, 139] on select "[Selecione...] ASG ASG + ASG ++ Auxiliar de Estacionamento Auxiliar de Estacion…" at bounding box center [280, 146] width 303 height 16
click at [129, 138] on select "[Selecione...] ASG ASG + ASG ++ Auxiliar de Estacionamento Auxiliar de Estacion…" at bounding box center [280, 146] width 303 height 16
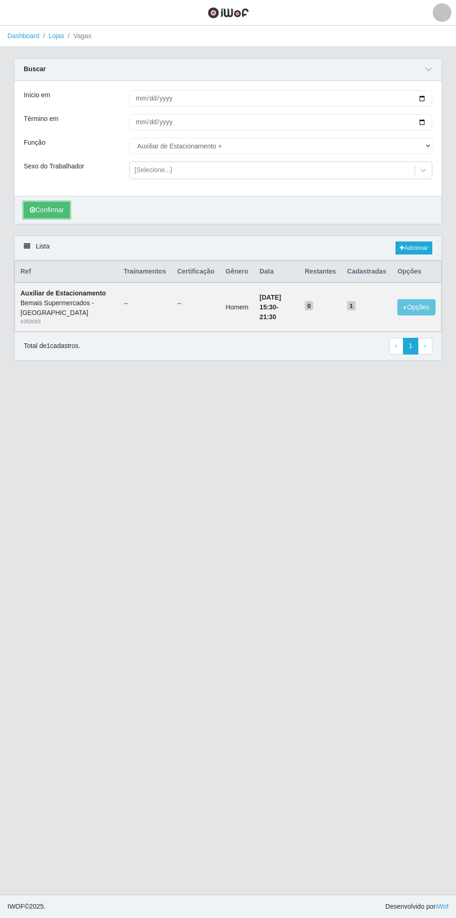
click at [54, 214] on button "Confirmar" at bounding box center [47, 210] width 46 height 16
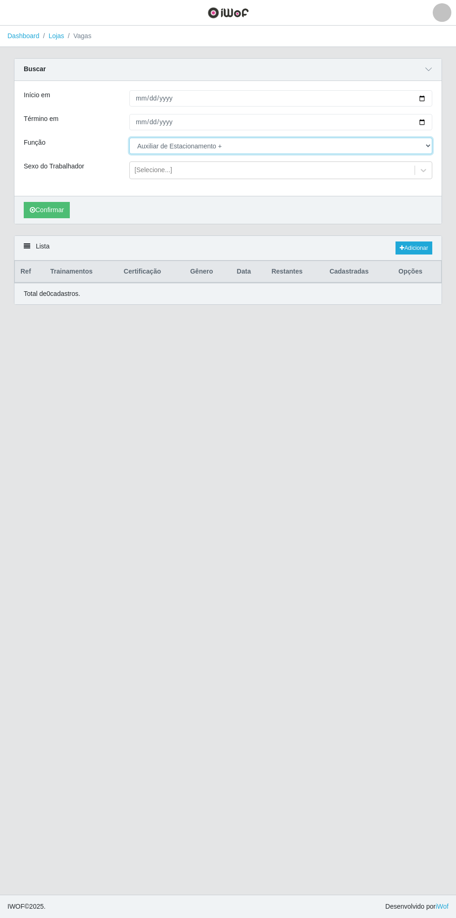
click at [429, 142] on select "[Selecione...] ASG ASG + ASG ++ Auxiliar de Estacionamento Auxiliar de Estacion…" at bounding box center [280, 146] width 303 height 16
select select "1"
click at [129, 138] on select "[Selecione...] ASG ASG + ASG ++ Auxiliar de Estacionamento Auxiliar de Estacion…" at bounding box center [280, 146] width 303 height 16
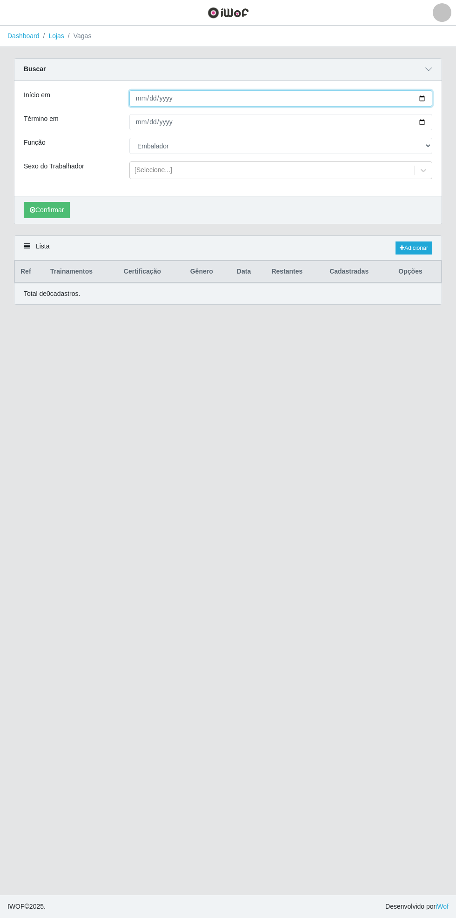
click at [431, 96] on input "2025-10-09" at bounding box center [280, 98] width 303 height 16
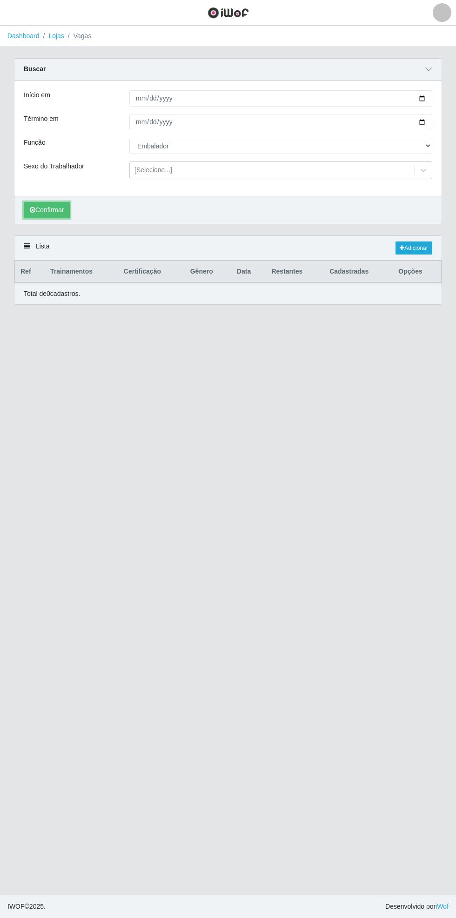
click at [40, 211] on button "Confirmar" at bounding box center [47, 210] width 46 height 16
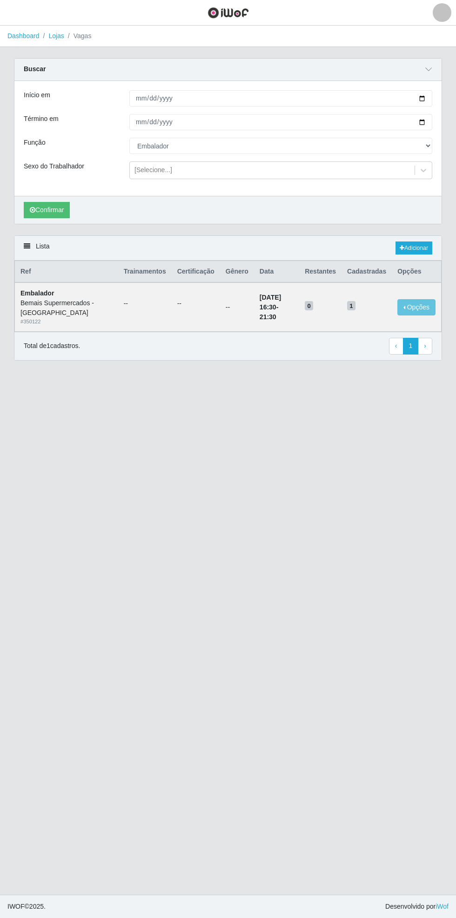
click at [445, 91] on div "Carregando... Buscar Início em 2025-10-09 Término em 2025-10-09 Função [Selecio…" at bounding box center [228, 146] width 442 height 177
click at [429, 98] on input "2025-10-09" at bounding box center [280, 98] width 303 height 16
type input "[DATE]"
click at [446, 119] on div "Carregando... Buscar Início em 2025-10-08 Término em 2025-10-09 Função [Selecio…" at bounding box center [228, 146] width 442 height 177
click at [444, 119] on div "Carregando... Buscar Início em 2025-10-08 Término em 2025-10-09 Função [Selecio…" at bounding box center [228, 146] width 442 height 177
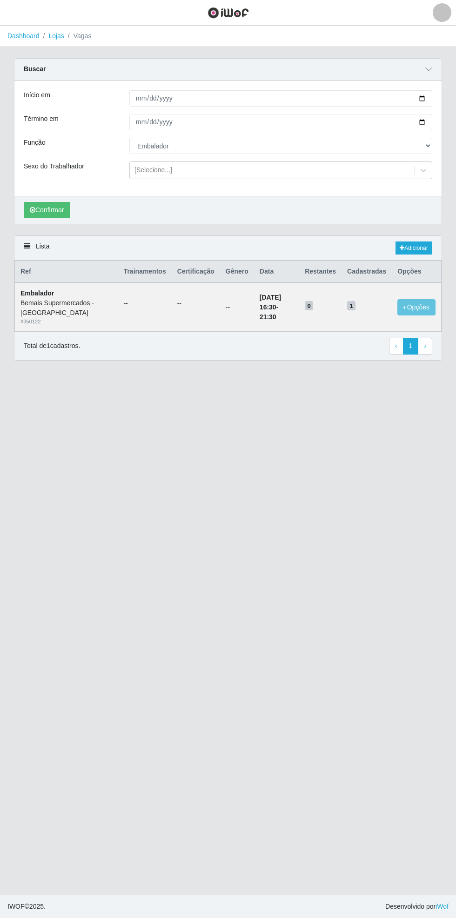
click at [444, 121] on div "Carregando... Buscar Início em 2025-10-08 Término em 2025-10-09 Função [Selecio…" at bounding box center [228, 146] width 442 height 177
click at [422, 142] on select "[Selecione...] ASG ASG + ASG ++ Auxiliar de Estacionamento Auxiliar de Estacion…" at bounding box center [280, 146] width 303 height 16
select select "4"
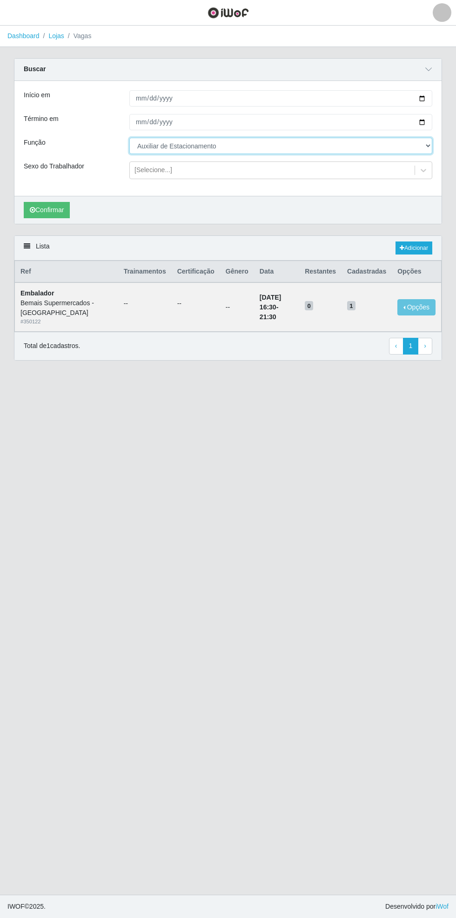
click at [129, 138] on select "[Selecione...] ASG ASG + ASG ++ Auxiliar de Estacionamento Auxiliar de Estacion…" at bounding box center [280, 146] width 303 height 16
click at [429, 119] on input "2025-10-09" at bounding box center [280, 122] width 303 height 16
type input "2025-10-10"
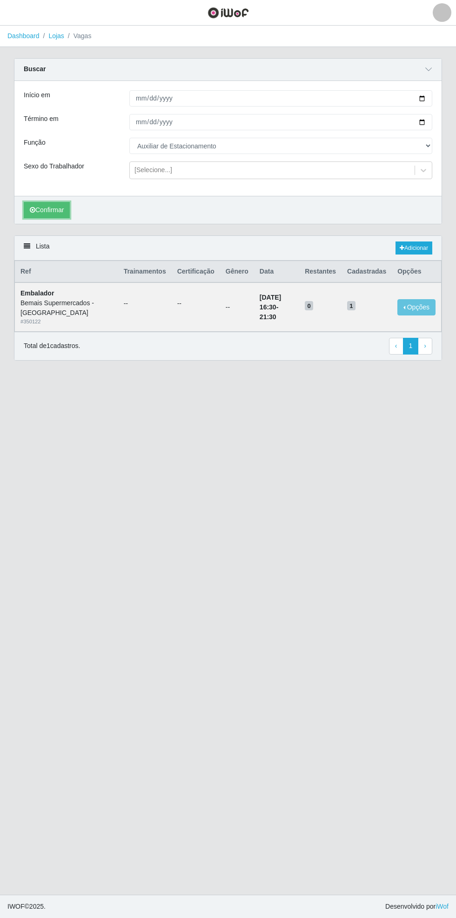
click at [51, 209] on button "Confirmar" at bounding box center [47, 210] width 46 height 16
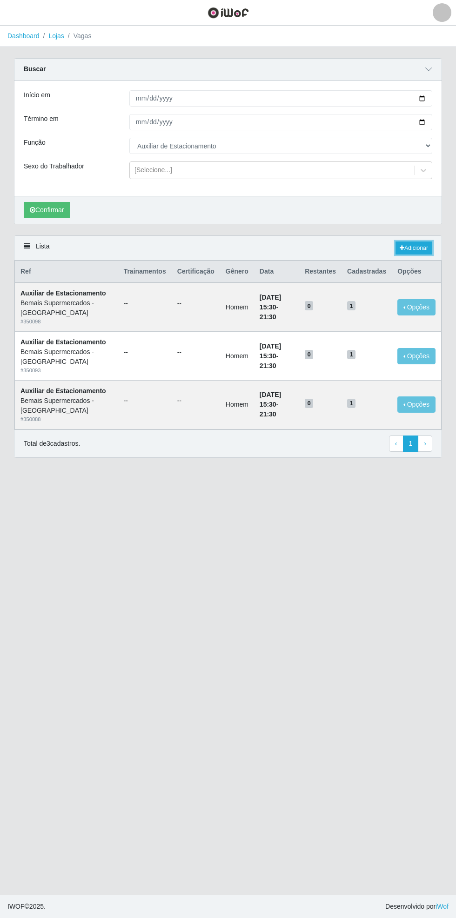
click at [414, 246] on link "Adicionar" at bounding box center [414, 248] width 37 height 13
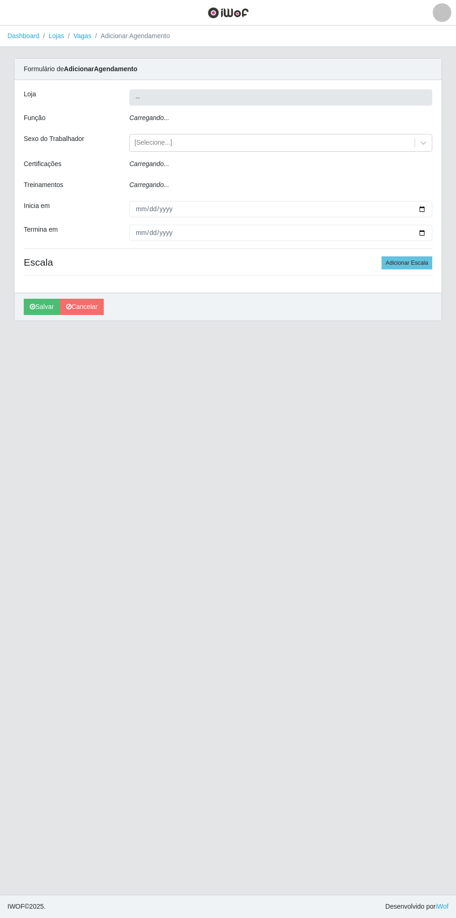
type input "Bemais Supermercados - [GEOGRAPHIC_DATA]"
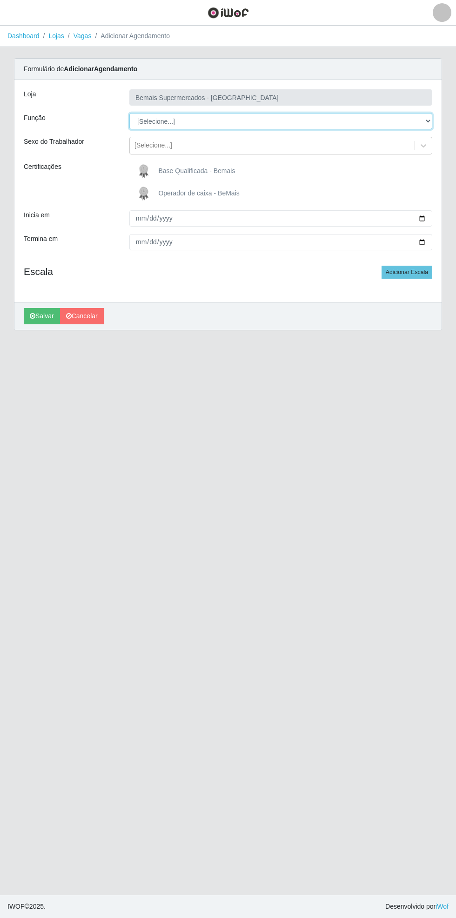
click at [428, 119] on select "[Selecione...] ASG ASG + ASG ++ Auxiliar de Estacionamento Auxiliar de Estacion…" at bounding box center [280, 121] width 303 height 16
select select "4"
click at [129, 113] on select "[Selecione...] ASG ASG + ASG ++ Auxiliar de Estacionamento Auxiliar de Estacion…" at bounding box center [280, 121] width 303 height 16
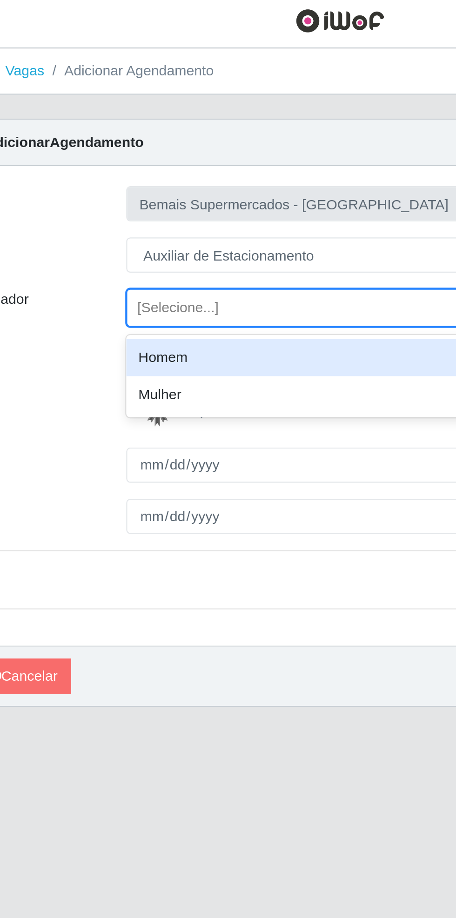
click at [187, 169] on div "Homem" at bounding box center [280, 168] width 303 height 17
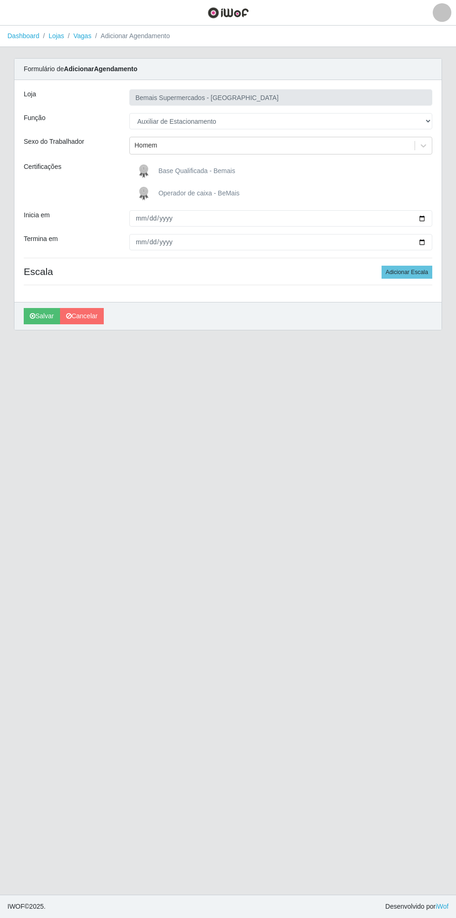
click at [443, 216] on div "Carregando... Formulário de Adicionar Agendamento Loja Bemais Supermercados - C…" at bounding box center [228, 199] width 442 height 283
click at [431, 215] on input "Inicia em" at bounding box center [280, 218] width 303 height 16
type input "2025-10-09"
click at [428, 242] on input "Termina em" at bounding box center [280, 242] width 303 height 16
type input "2025-10-09"
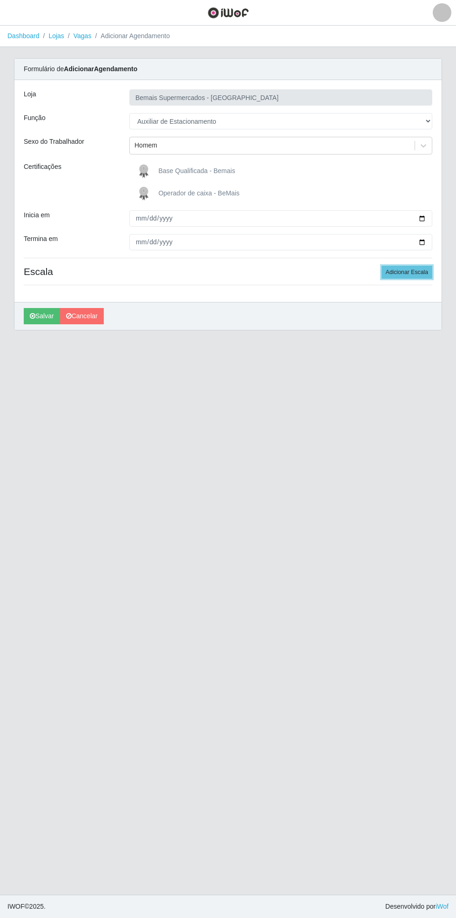
click at [419, 277] on button "Adicionar Escala" at bounding box center [407, 272] width 51 height 13
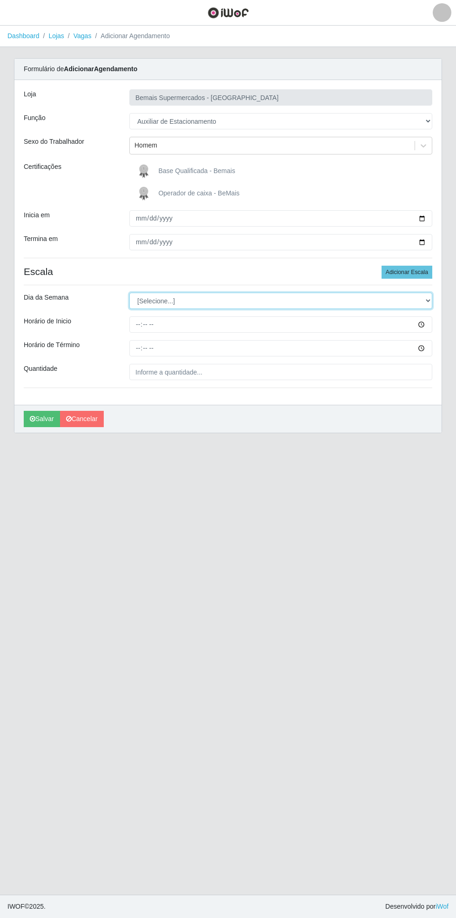
click at [430, 300] on select "[Selecione...] Segunda Terça Quarta Quinta Sexta Sábado Domingo" at bounding box center [280, 301] width 303 height 16
click at [129, 293] on select "[Selecione...] Segunda Terça Quarta Quinta Sexta Sábado Domingo" at bounding box center [280, 301] width 303 height 16
click at [430, 300] on select "[Selecione...] Segunda Terça Quarta Quinta Sexta Sábado Domingo" at bounding box center [280, 301] width 303 height 16
select select "4"
click at [129, 293] on select "[Selecione...] Segunda Terça Quarta Quinta Sexta Sábado Domingo" at bounding box center [280, 301] width 303 height 16
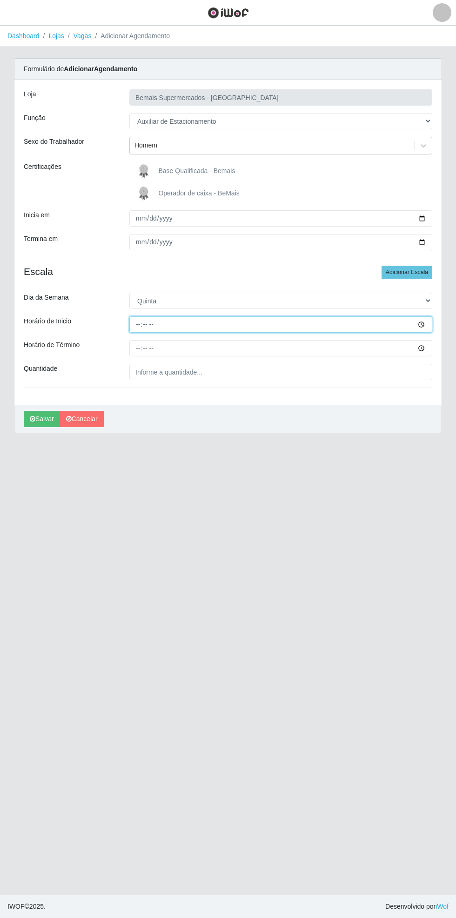
click at [429, 324] on input "Horário de Inicio" at bounding box center [280, 325] width 303 height 16
type input "08:00"
click at [431, 348] on input "Horário de Término" at bounding box center [280, 348] width 303 height 16
type input "14:00"
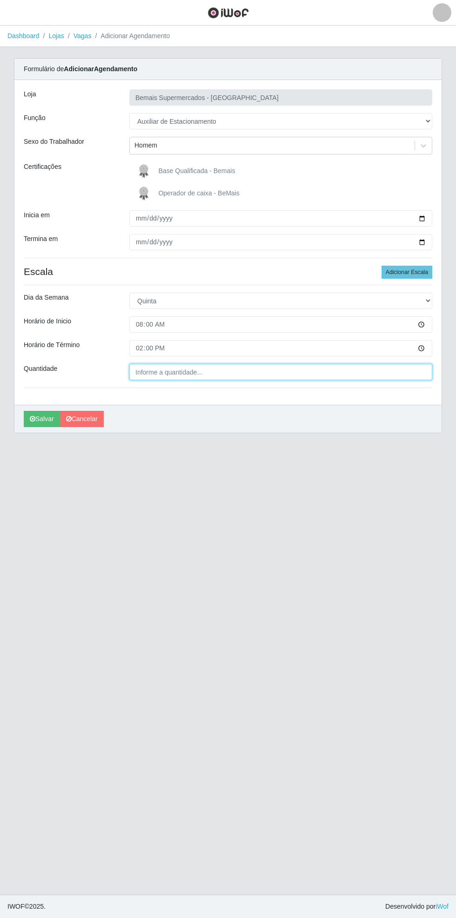
click at [192, 370] on input "Quantidade" at bounding box center [280, 372] width 303 height 16
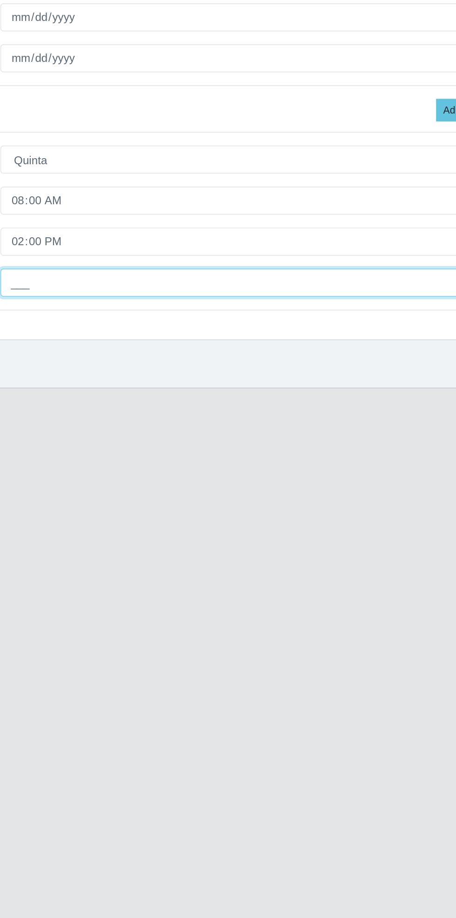
type input "1__"
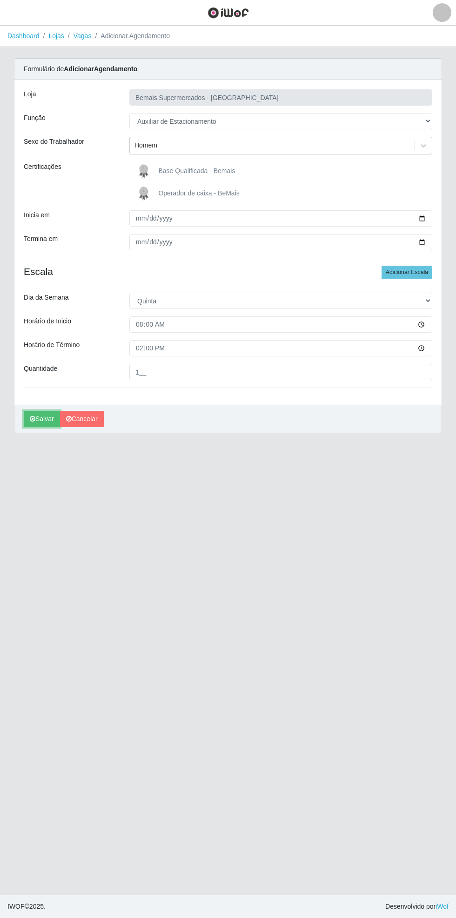
click at [32, 418] on icon "submit" at bounding box center [33, 419] width 6 height 7
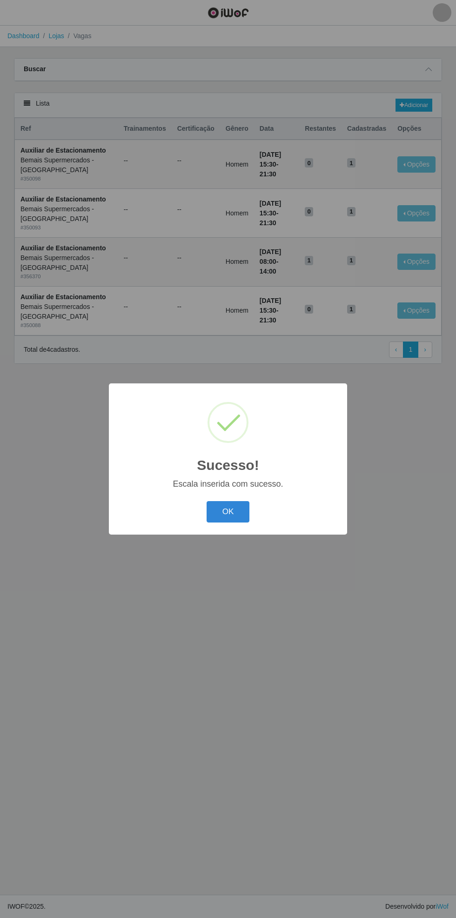
click at [233, 515] on button "OK" at bounding box center [228, 512] width 43 height 22
